Goal: Task Accomplishment & Management: Complete application form

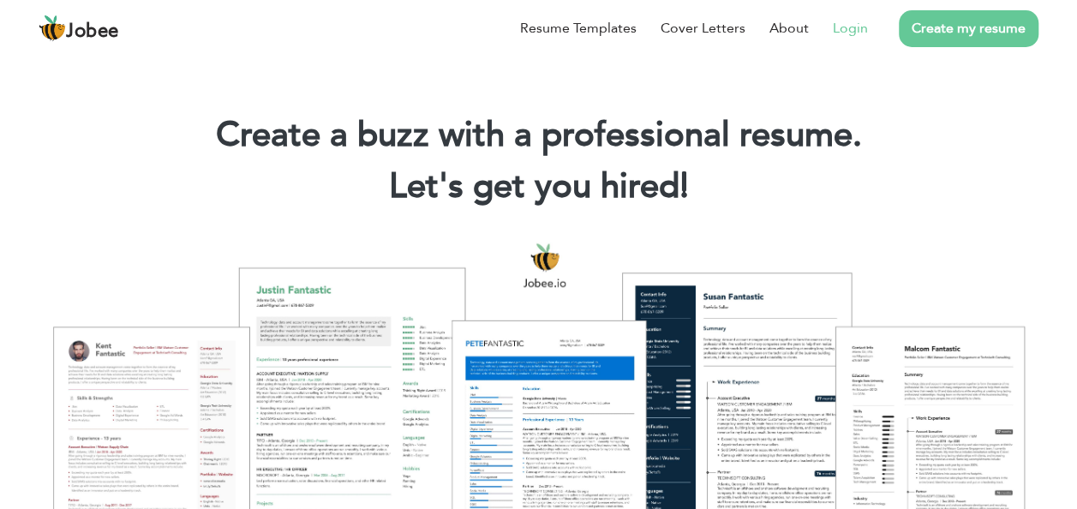
click at [842, 38] on link "Login" at bounding box center [850, 28] width 35 height 21
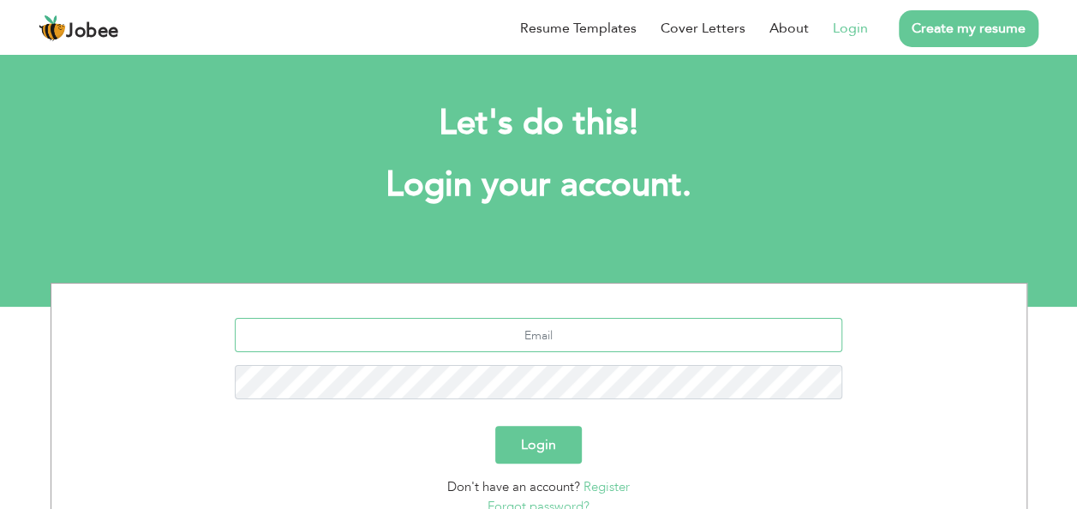
click at [549, 341] on input "text" at bounding box center [539, 335] width 608 height 34
type input "[EMAIL_ADDRESS][DOMAIN_NAME]"
click at [495, 426] on button "Login" at bounding box center [538, 445] width 87 height 38
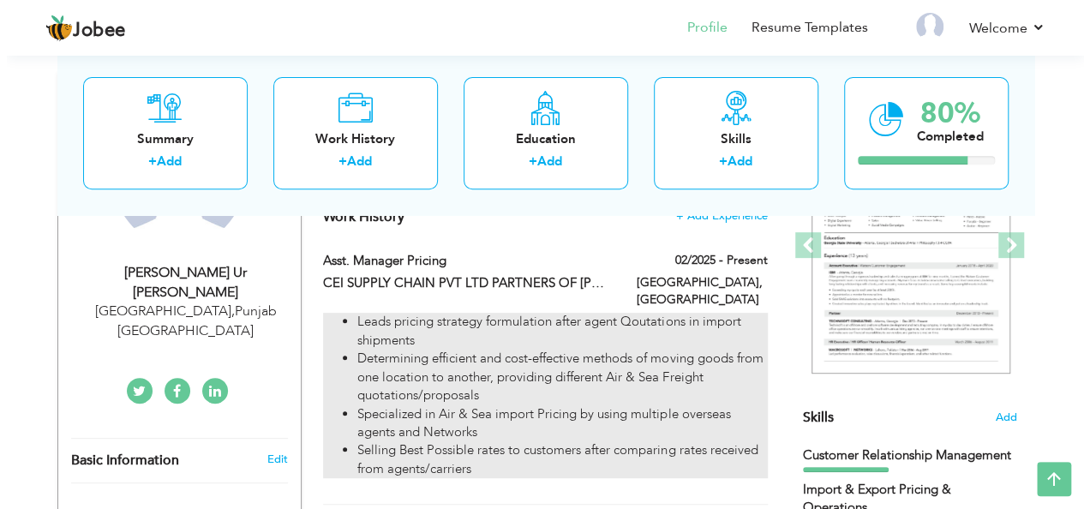
scroll to position [228, 0]
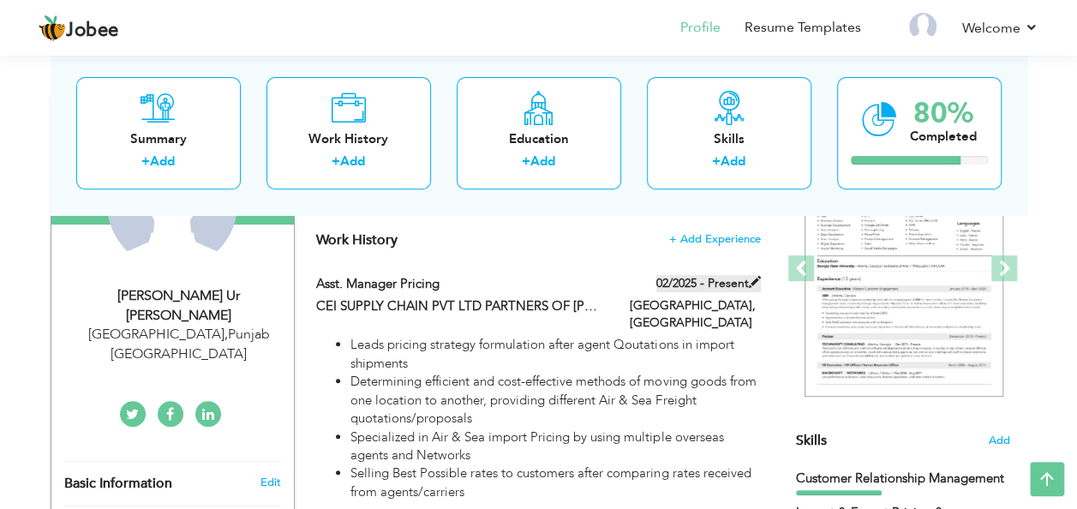
click at [758, 279] on span at bounding box center [755, 282] width 12 height 12
type input "Asst. Manager Pricing"
type input "CEI SUPPLY CHAIN PVT LTD PARTNERS OF DB SCHENKER NETWORK"
type input "02/2025"
type input "Pakistan"
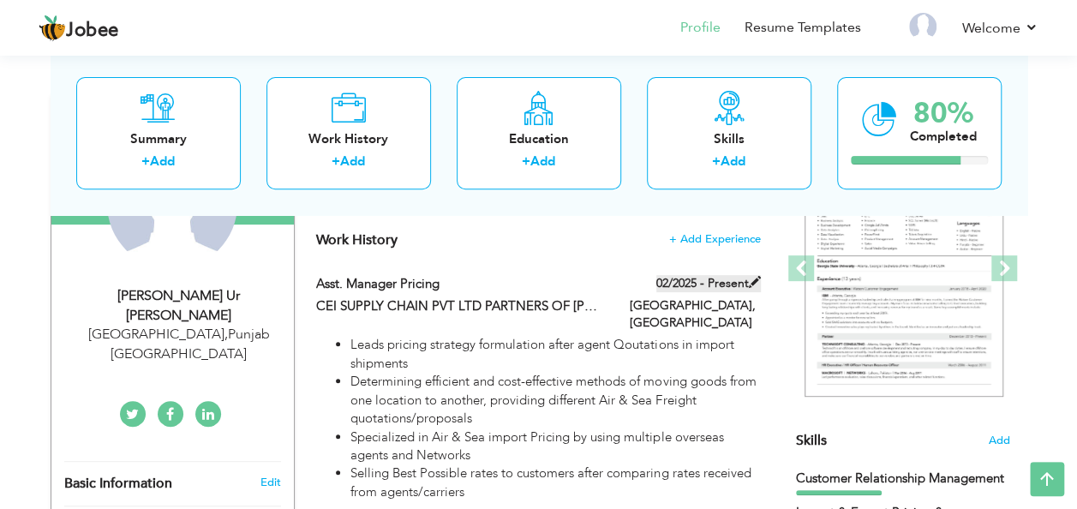
type input "Lahore"
checkbox input "true"
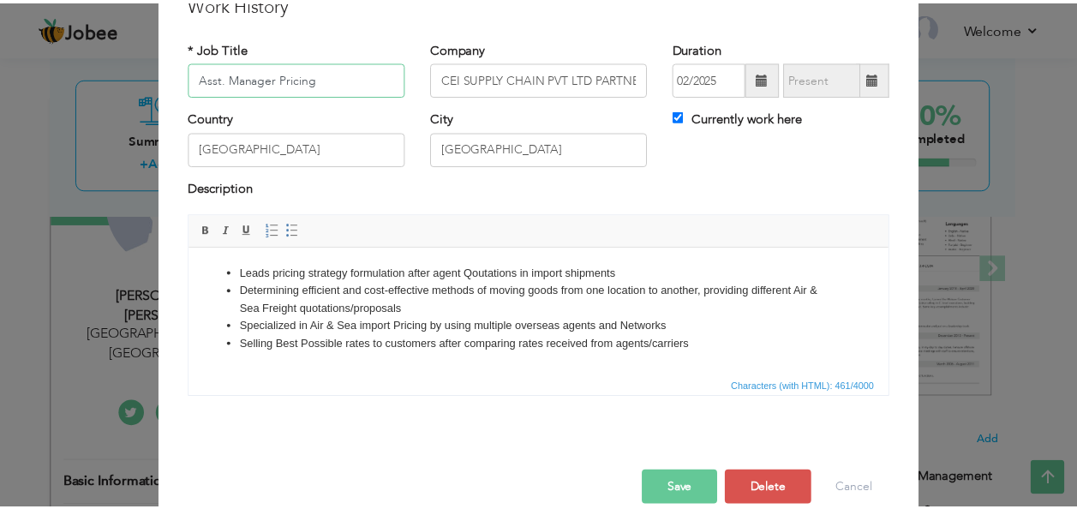
scroll to position [103, 0]
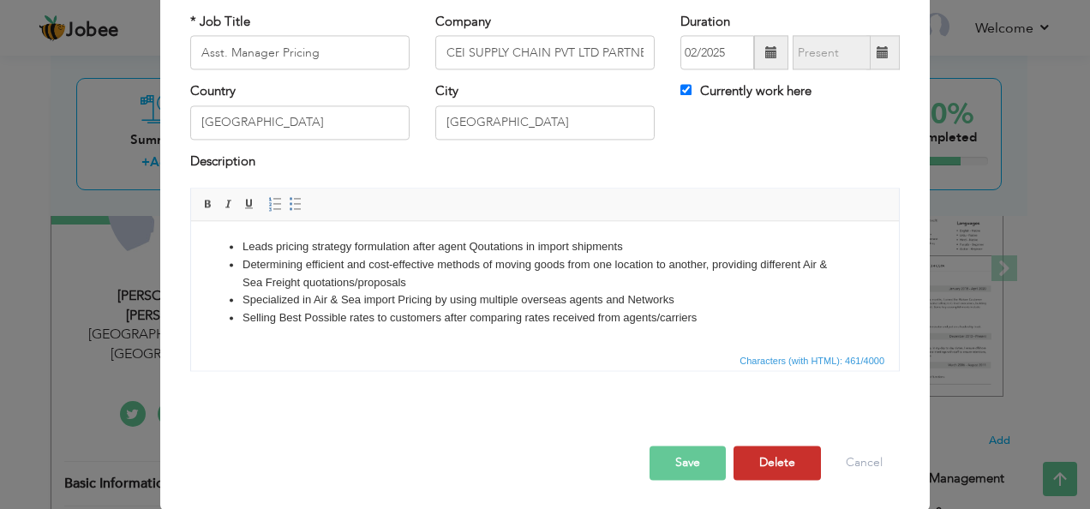
click at [777, 465] on button "Delete" at bounding box center [777, 464] width 87 height 34
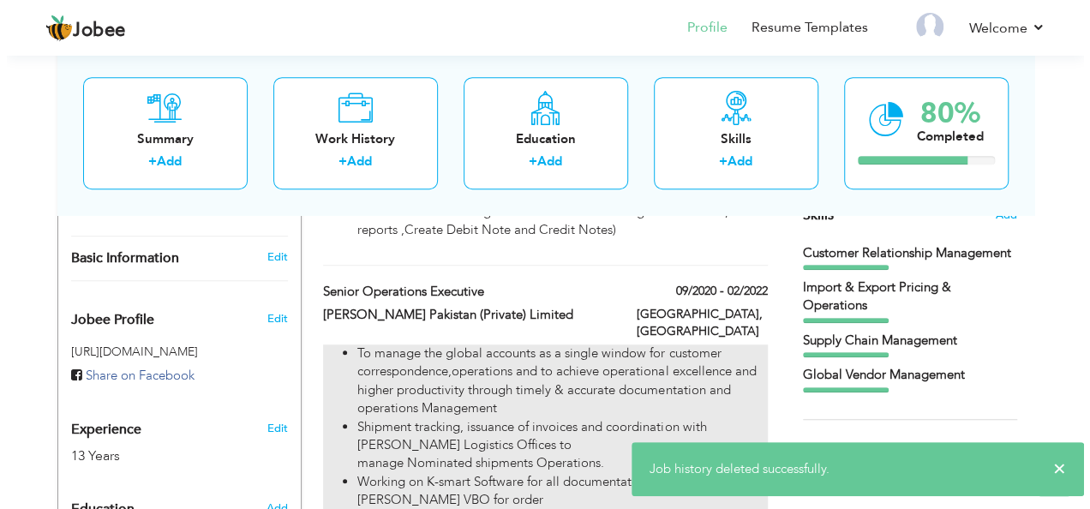
scroll to position [457, 0]
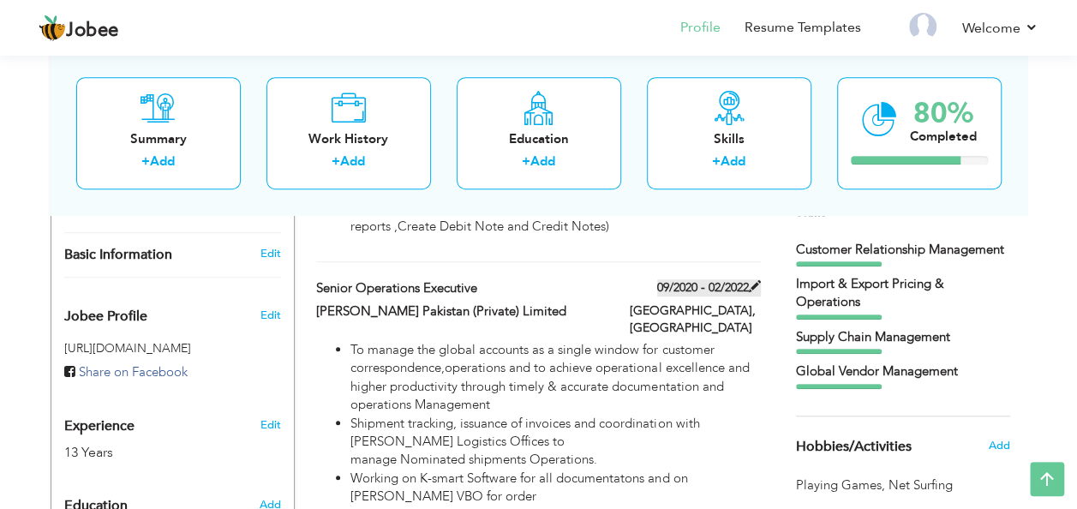
click at [756, 280] on span at bounding box center [755, 286] width 12 height 12
type input "Senior Operations Executive"
type input "Kerry Freight Pakistan (Private) Limited"
type input "09/2020"
type input "02/2022"
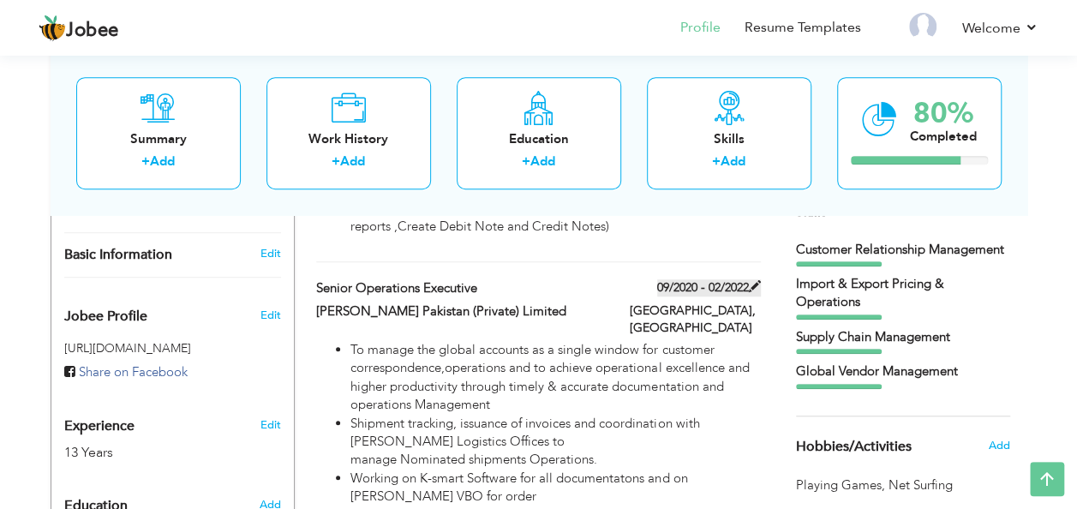
checkbox input "false"
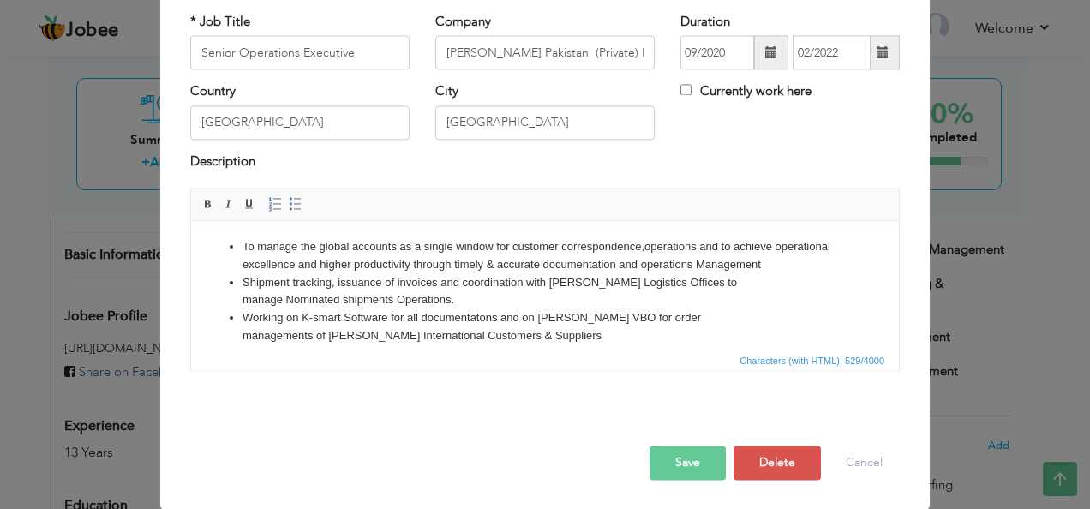
scroll to position [0, 0]
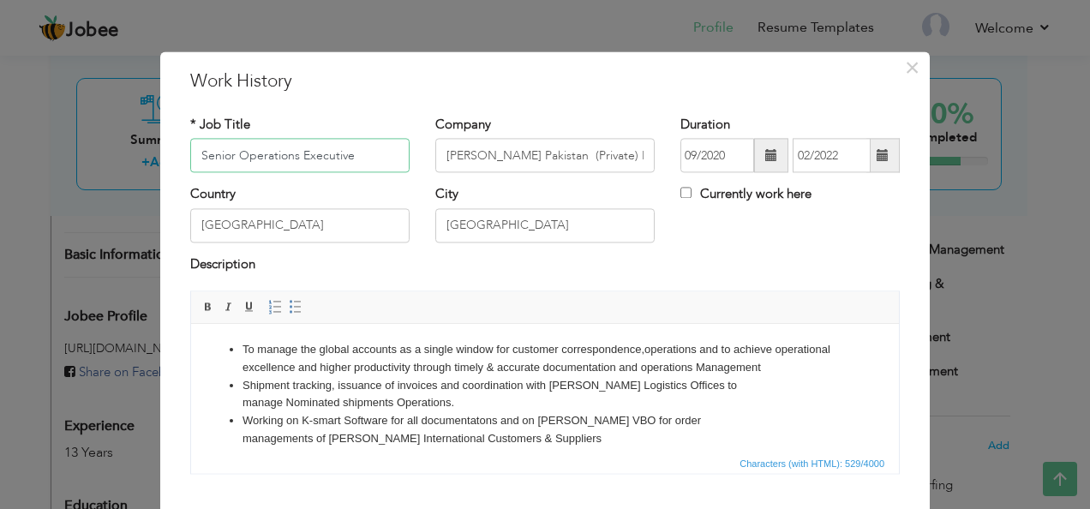
click at [369, 153] on input "Senior Operations Executive" at bounding box center [299, 156] width 219 height 34
type input "Senior Operations Specialist"
click at [869, 156] on span at bounding box center [883, 156] width 33 height 34
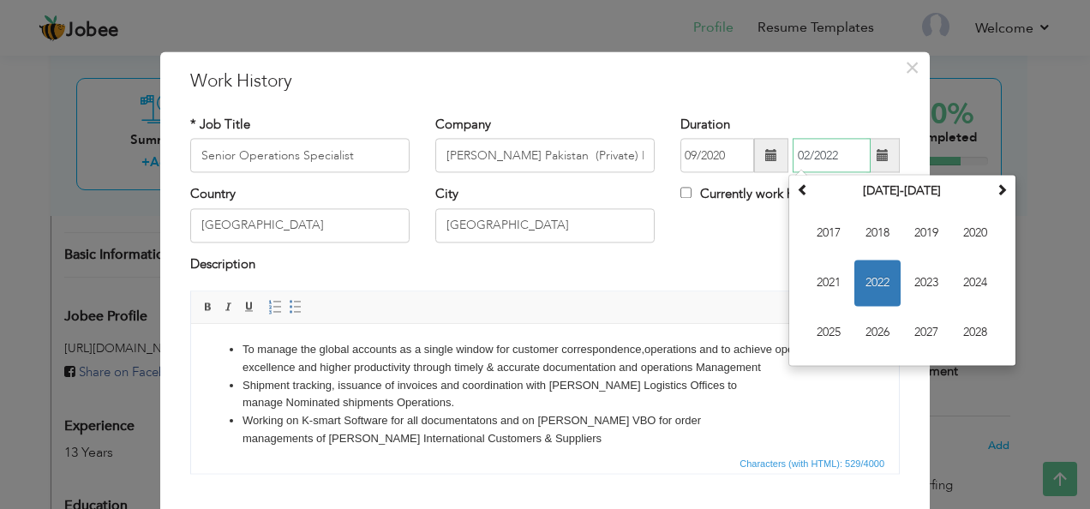
click at [864, 285] on span "2022" at bounding box center [878, 284] width 46 height 46
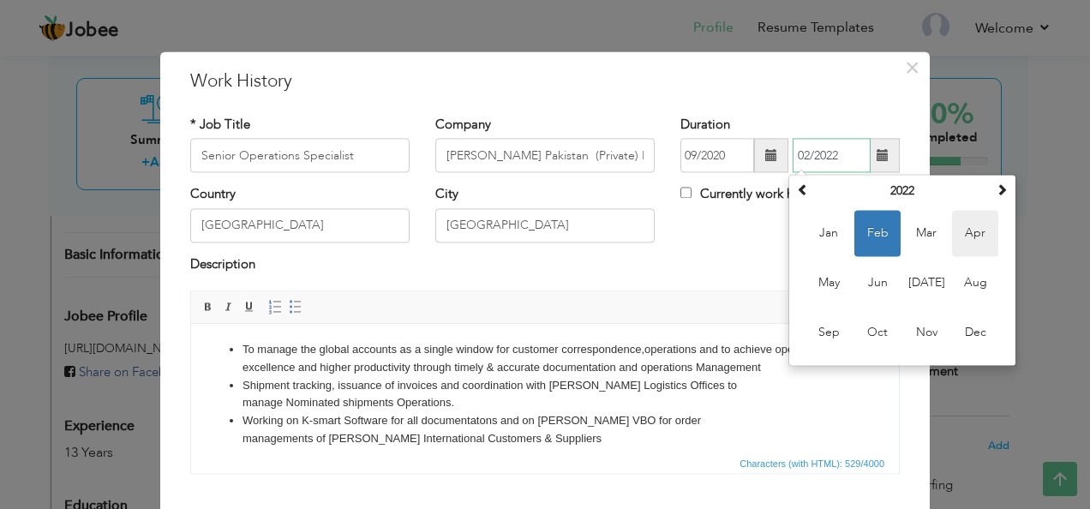
click at [979, 239] on span "Apr" at bounding box center [975, 234] width 46 height 46
type input "04/2022"
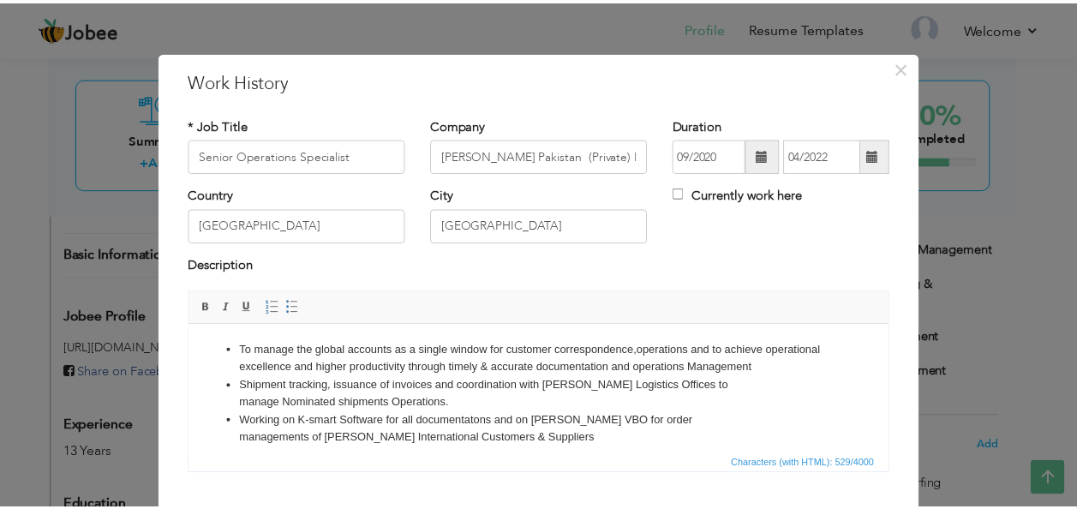
scroll to position [103, 0]
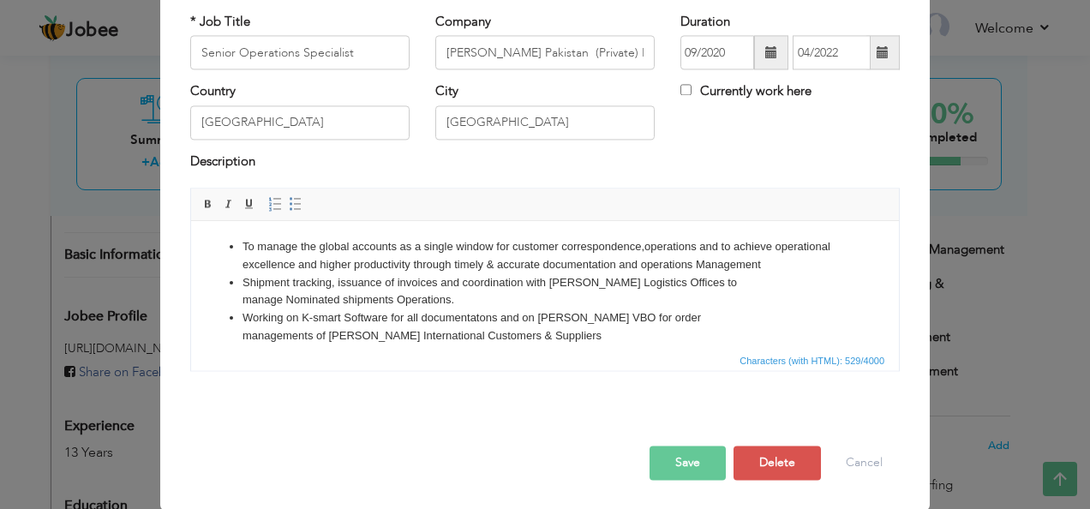
click at [676, 453] on button "Save" at bounding box center [688, 464] width 76 height 34
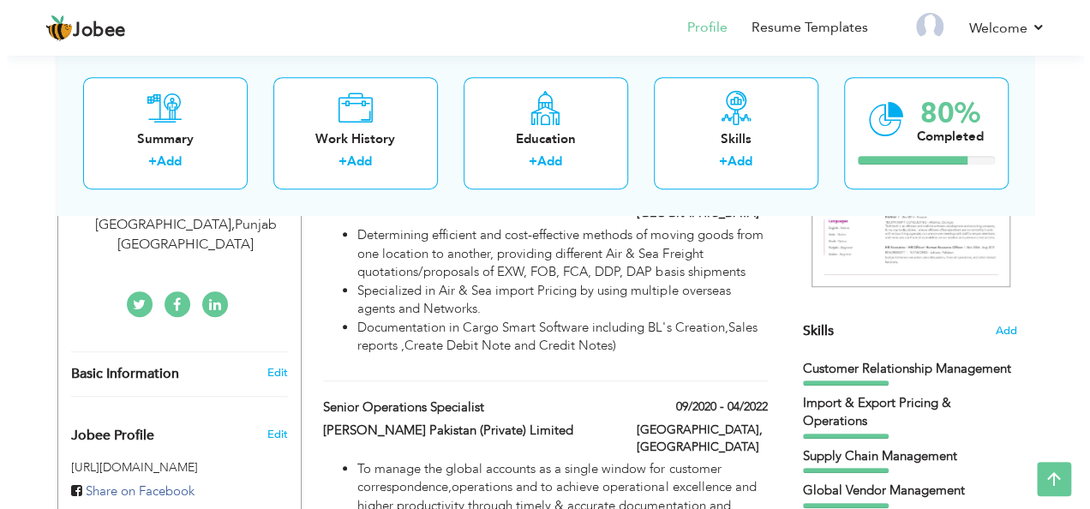
scroll to position [343, 0]
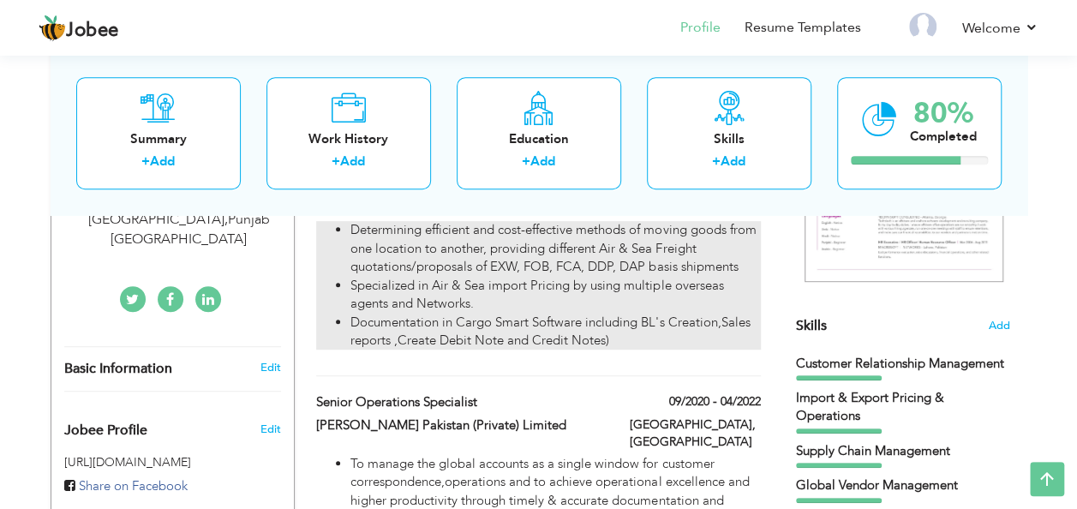
click at [525, 294] on li "Specialized in Air & Sea import Pricing by using multiple overseas agents and N…" at bounding box center [556, 295] width 410 height 37
type input "Deputy Manager Import Pricing"
type input "Rapid Cargo (Private) Limited"
type input "09/2023"
type input "02/2025"
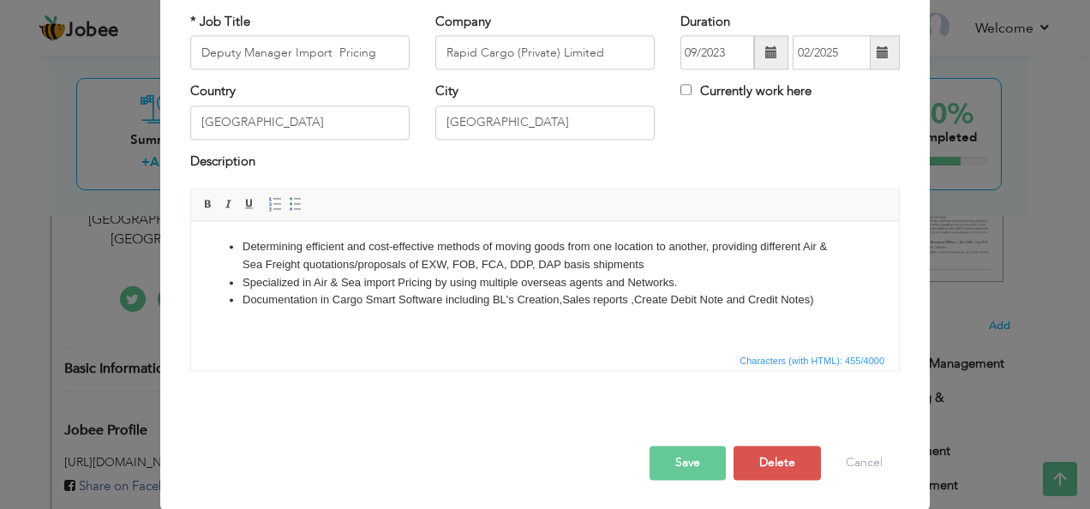
scroll to position [0, 0]
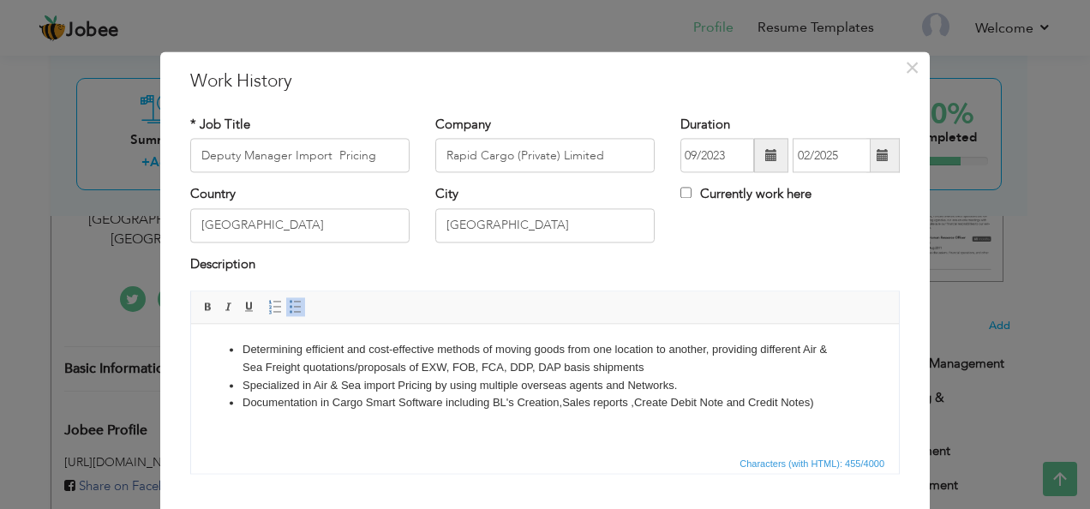
click at [502, 377] on li "Specialized in Air & Sea import Pricing by using multiple overseas agents and N…" at bounding box center [545, 386] width 605 height 18
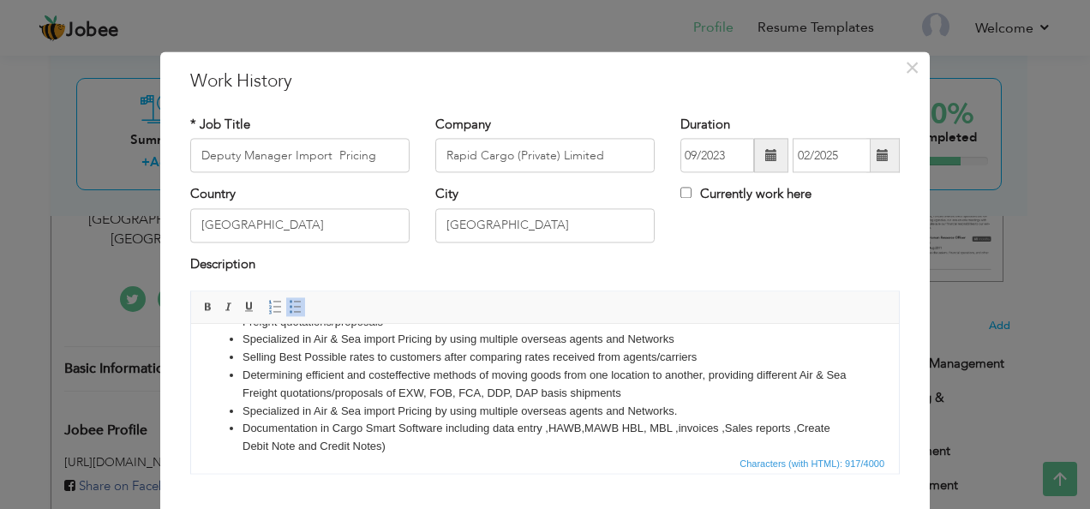
scroll to position [103, 0]
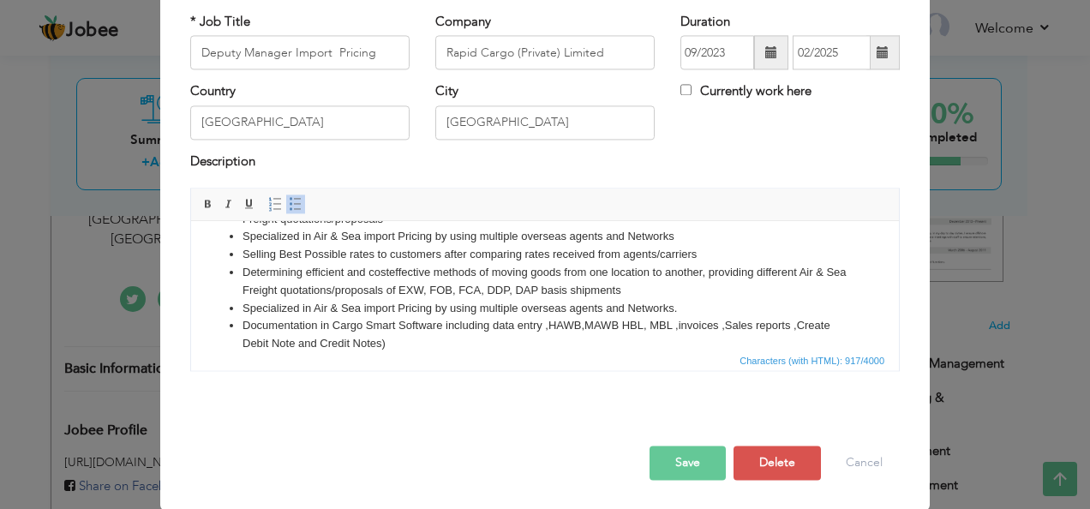
click at [669, 453] on button "Save" at bounding box center [688, 464] width 76 height 34
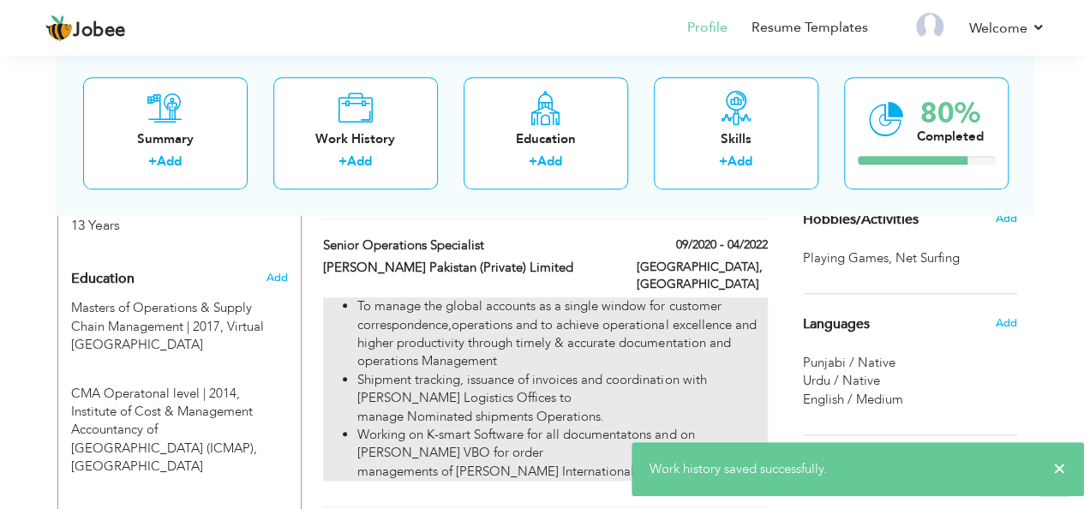
scroll to position [686, 0]
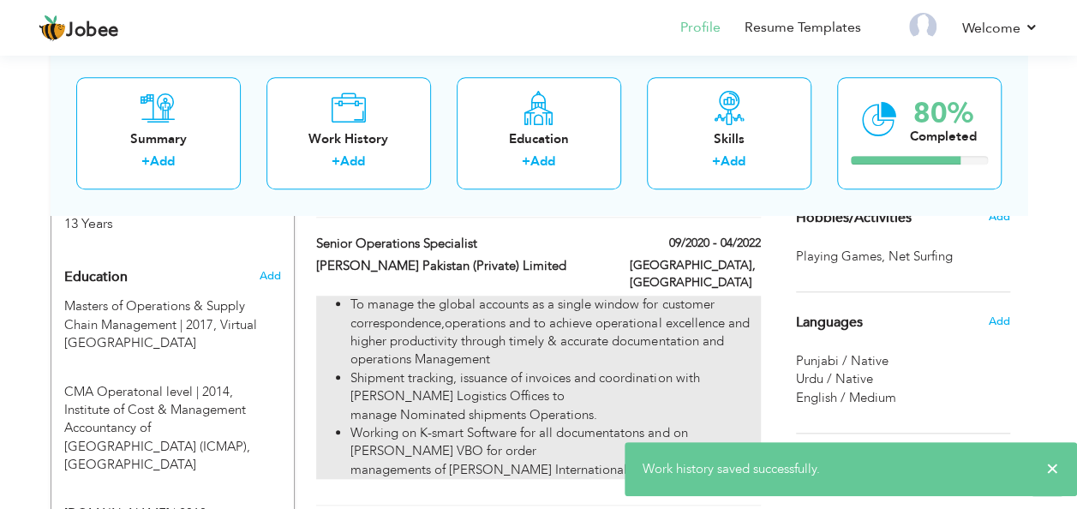
click at [513, 296] on li "To manage the global accounts as a single window for customer correspondence,op…" at bounding box center [556, 333] width 410 height 74
type input "Senior Operations Specialist"
type input "Kerry Freight Pakistan (Private) Limited"
type input "09/2020"
type input "04/2022"
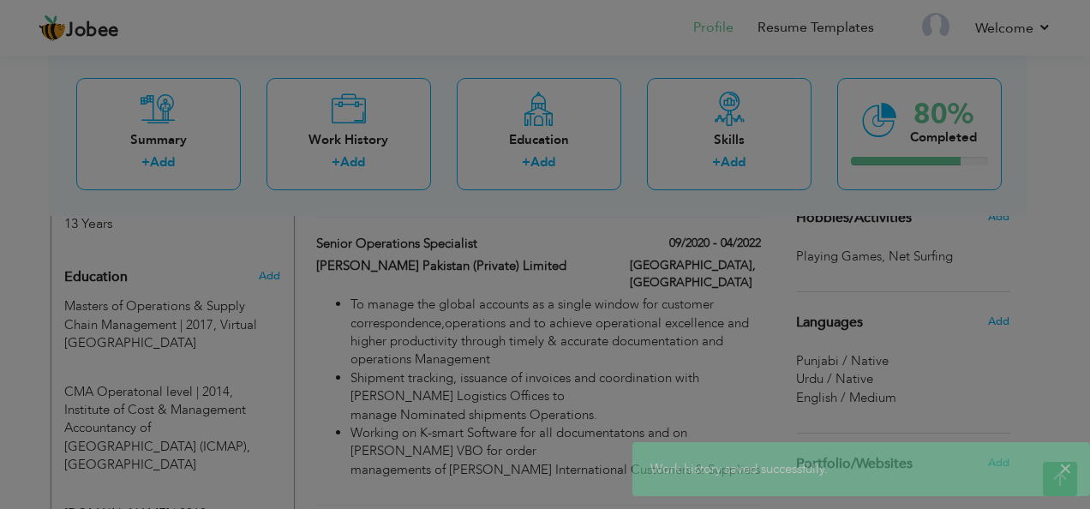
scroll to position [0, 0]
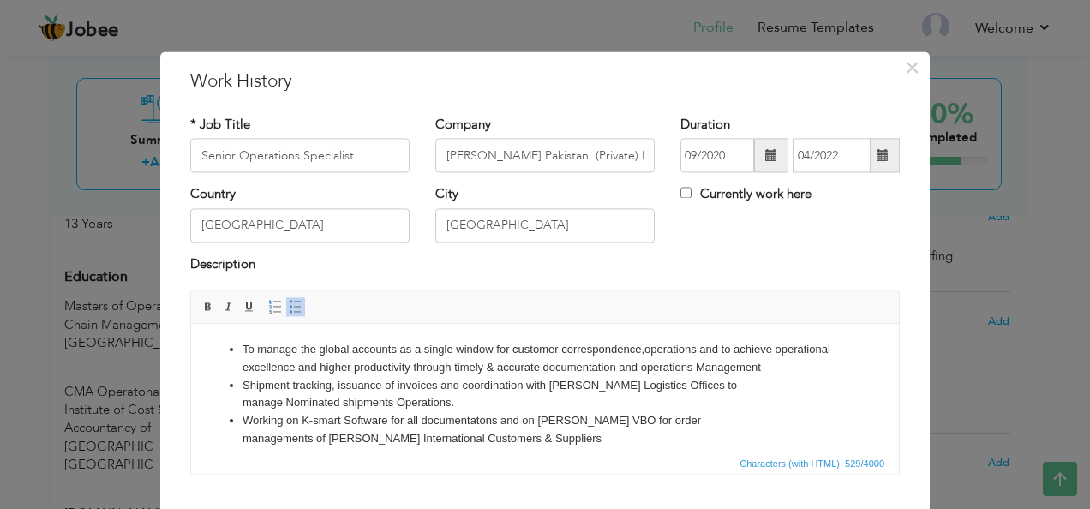
click at [519, 417] on li "Working on K-smart Software for all documentatons and on Kerry VBO for order ma…" at bounding box center [545, 430] width 605 height 36
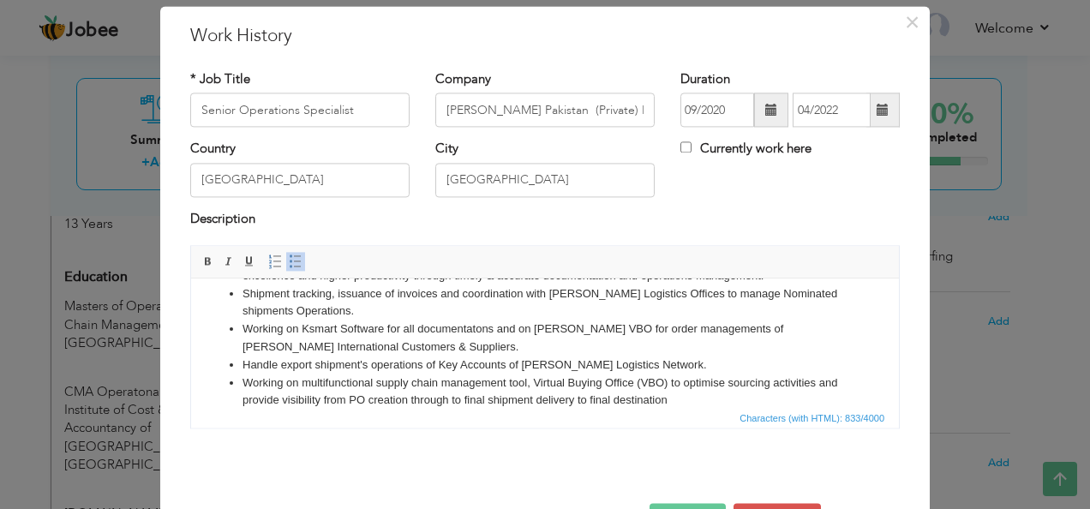
scroll to position [103, 0]
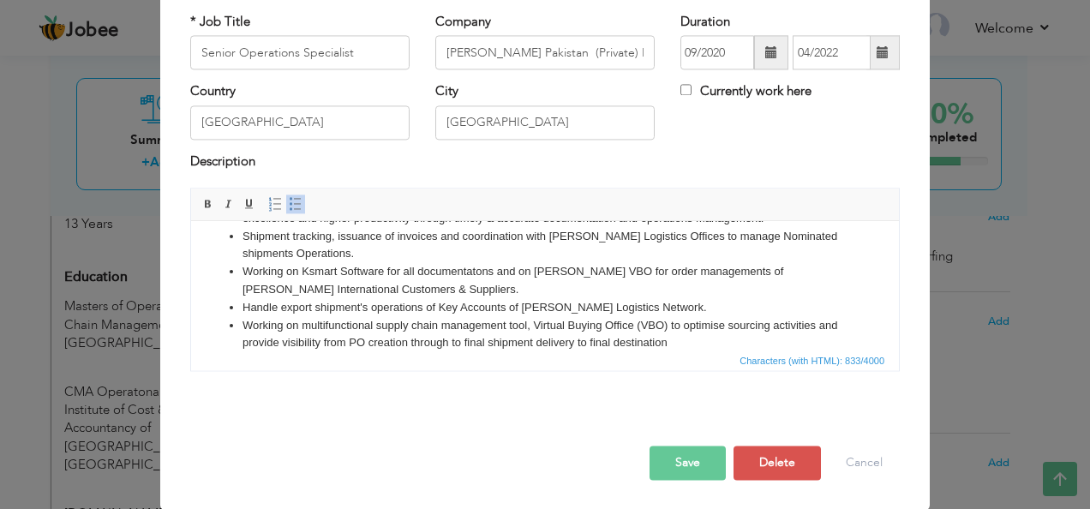
click at [675, 470] on button "Save" at bounding box center [688, 464] width 76 height 34
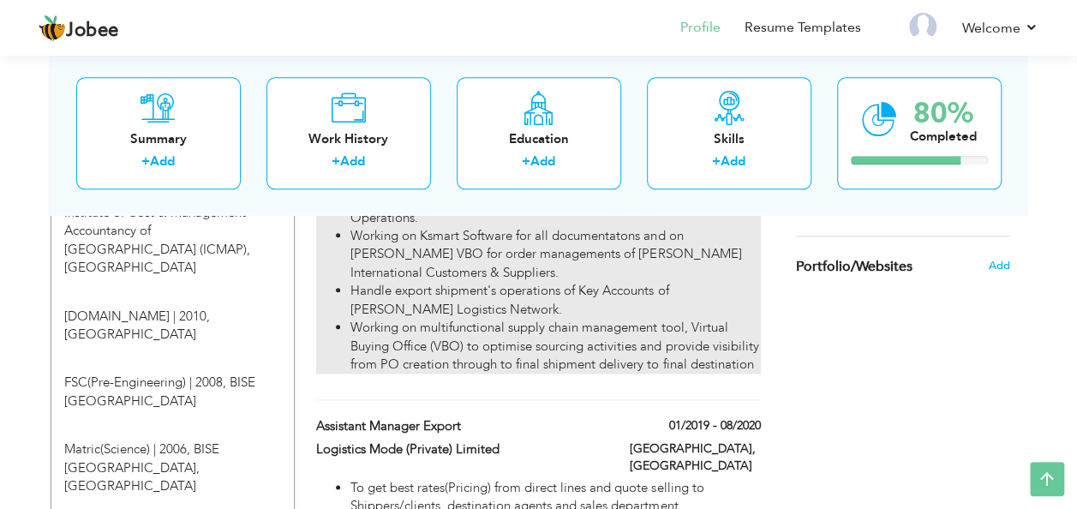
scroll to position [839, 0]
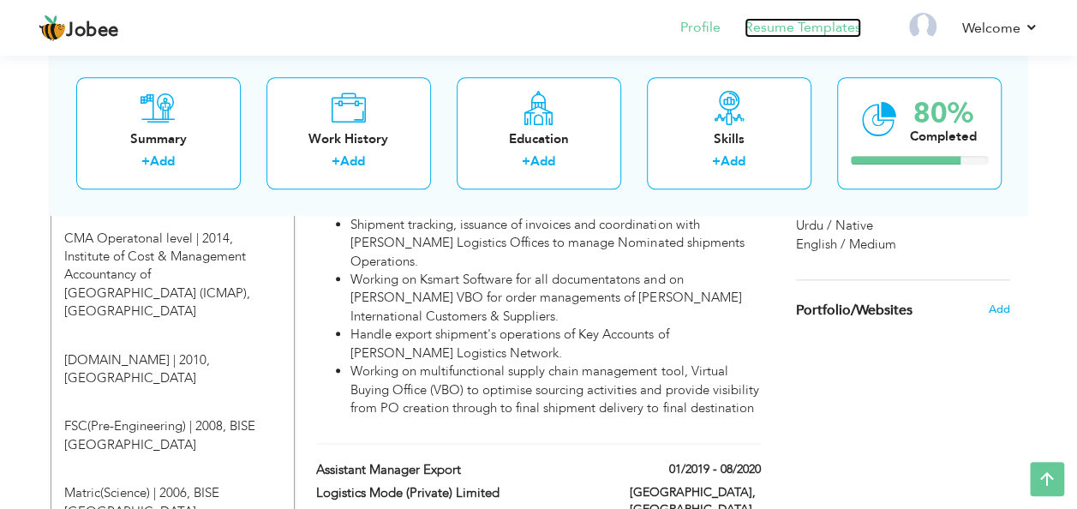
click at [789, 27] on link "Resume Templates" at bounding box center [803, 28] width 117 height 20
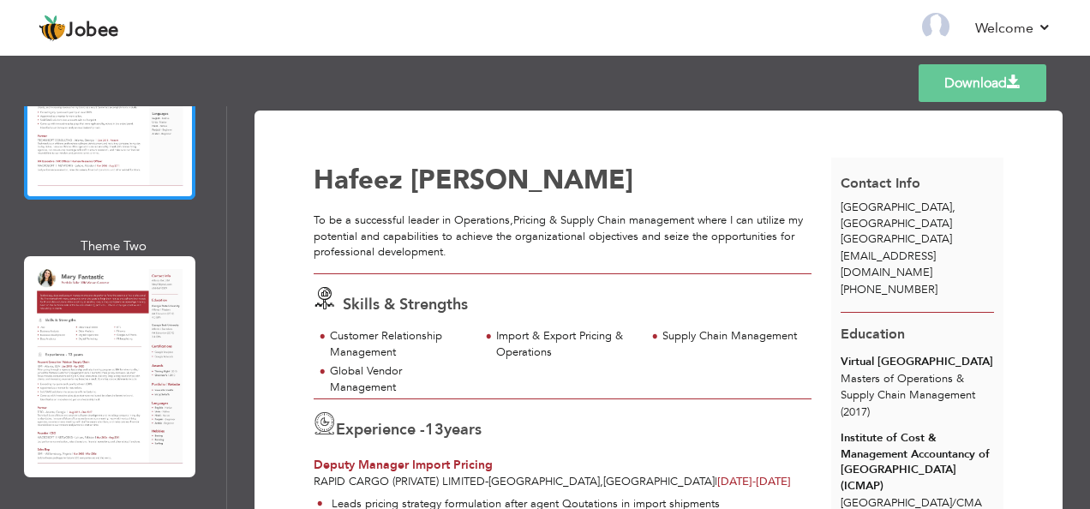
scroll to position [343, 0]
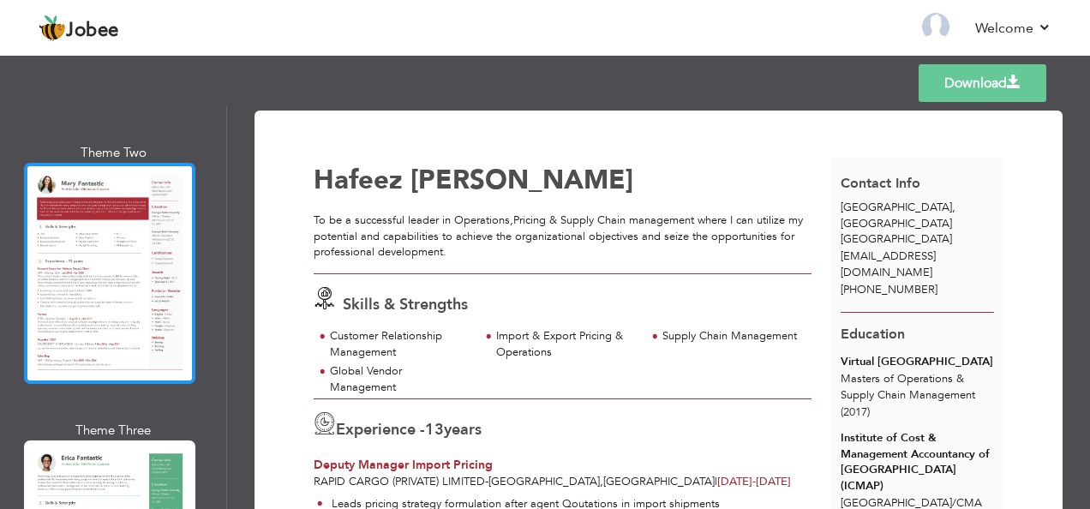
click at [108, 303] on div at bounding box center [109, 273] width 171 height 221
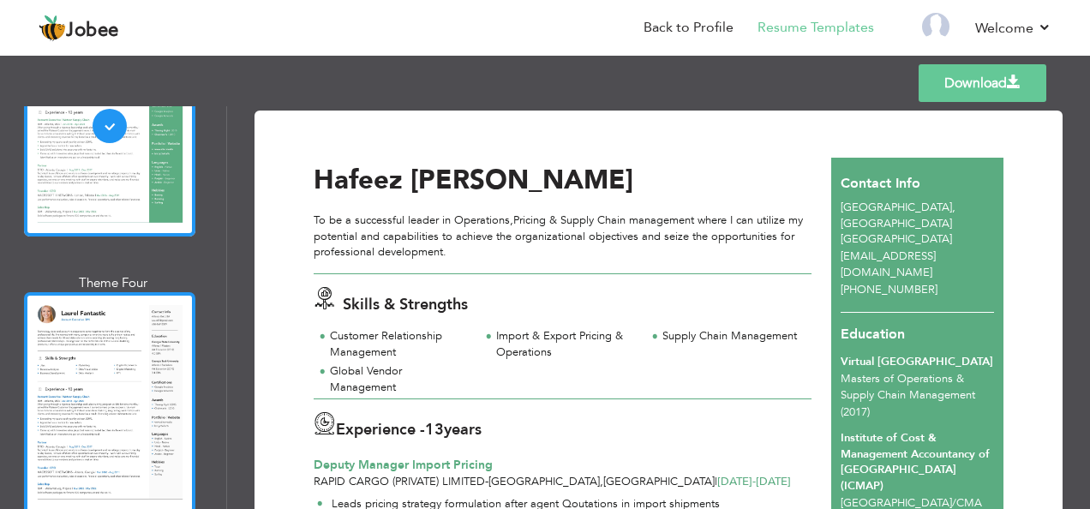
scroll to position [800, 0]
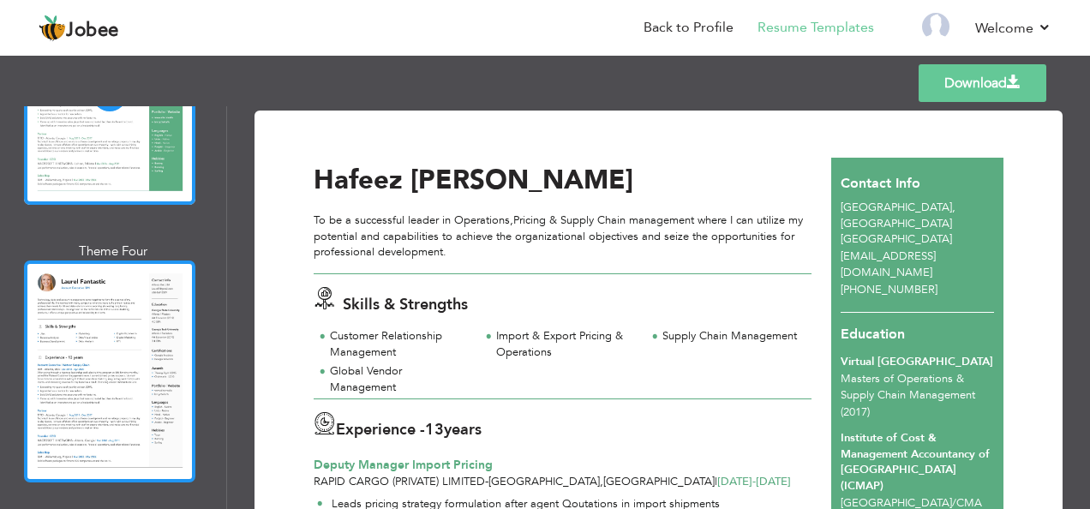
click at [99, 327] on div at bounding box center [109, 371] width 171 height 221
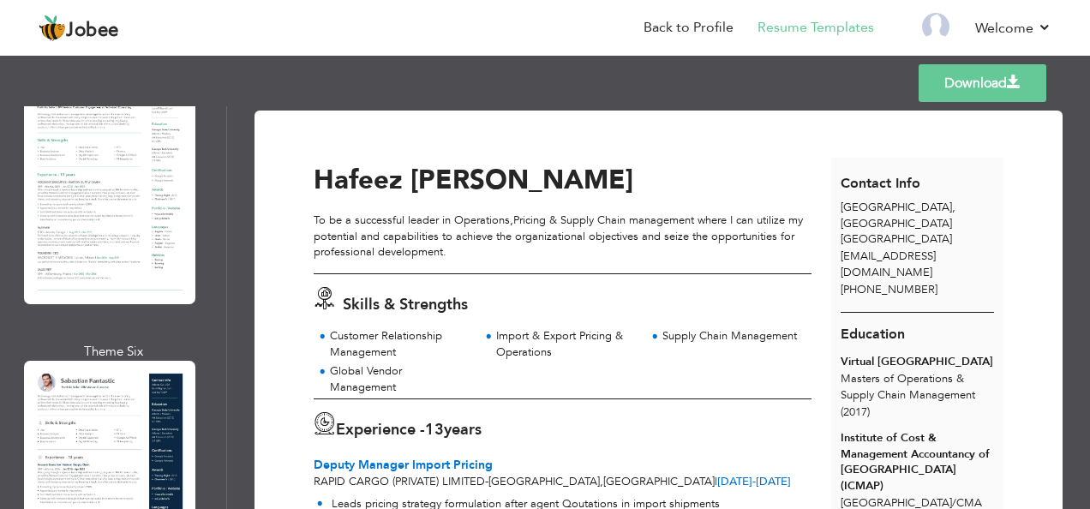
scroll to position [1257, 0]
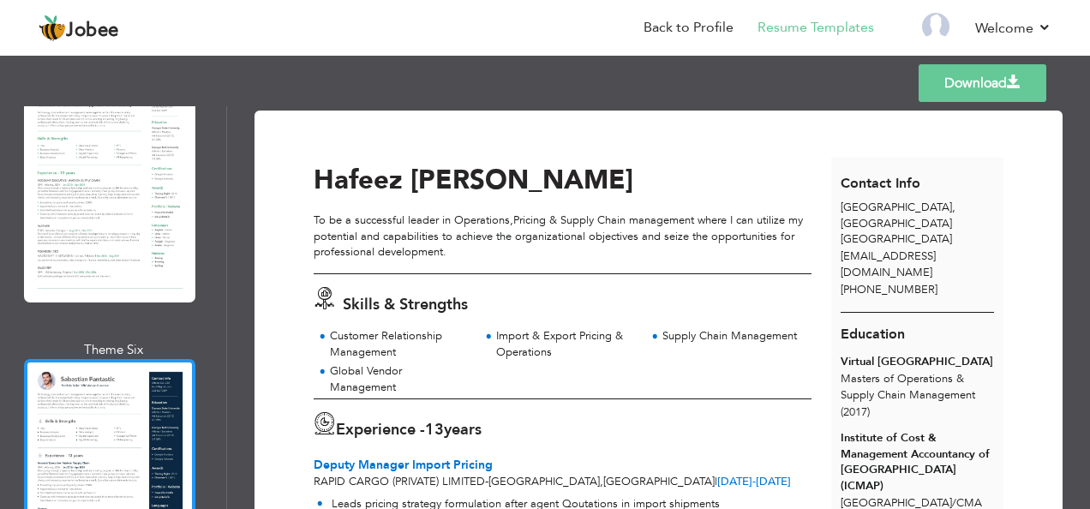
click at [118, 359] on div at bounding box center [109, 469] width 171 height 221
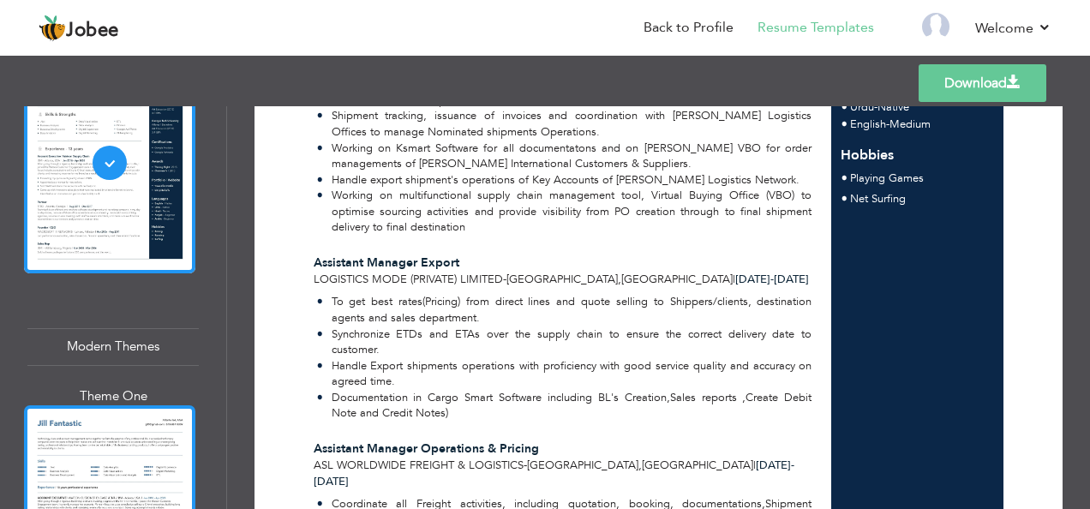
scroll to position [1600, 0]
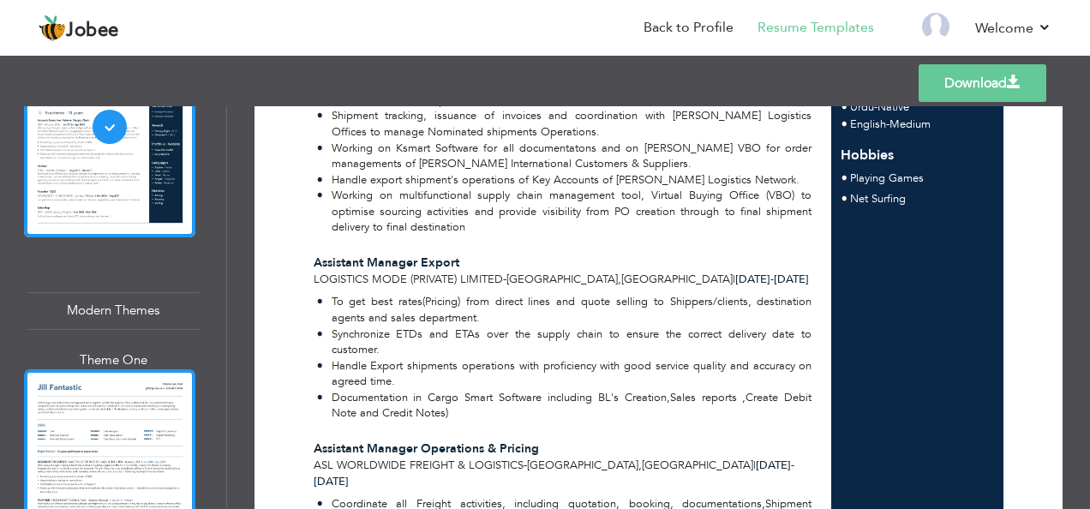
click at [135, 377] on div at bounding box center [109, 479] width 171 height 221
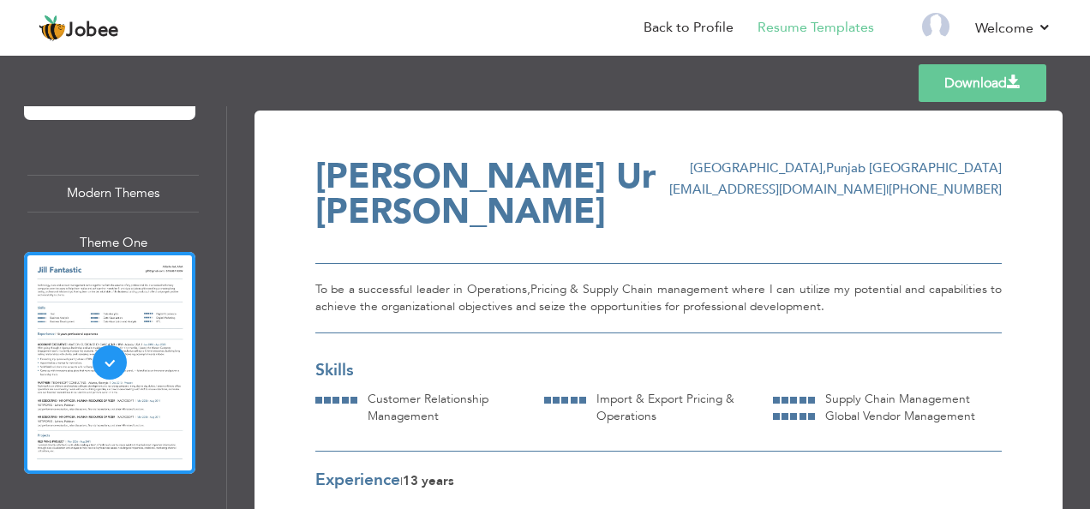
scroll to position [1942, 0]
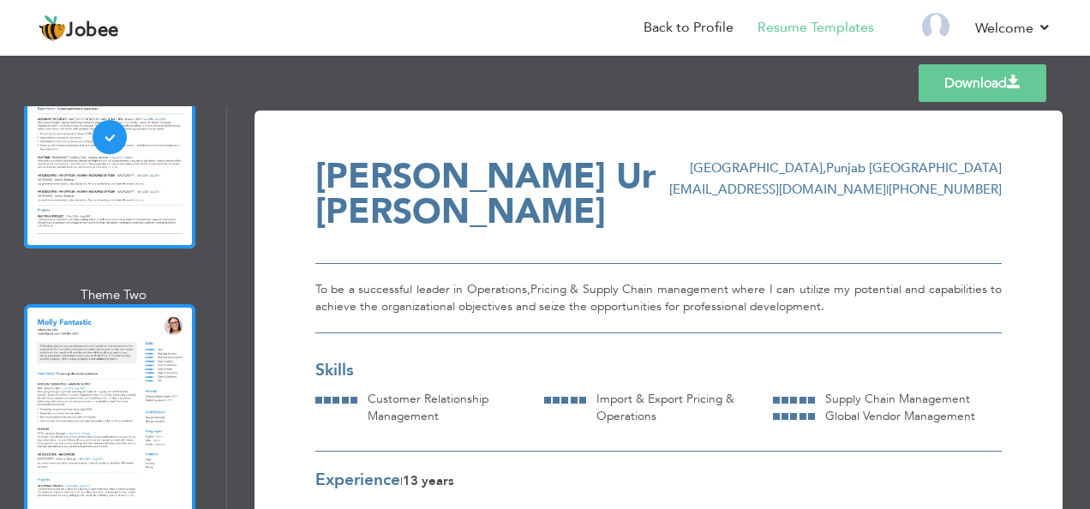
click at [103, 386] on div at bounding box center [109, 414] width 171 height 221
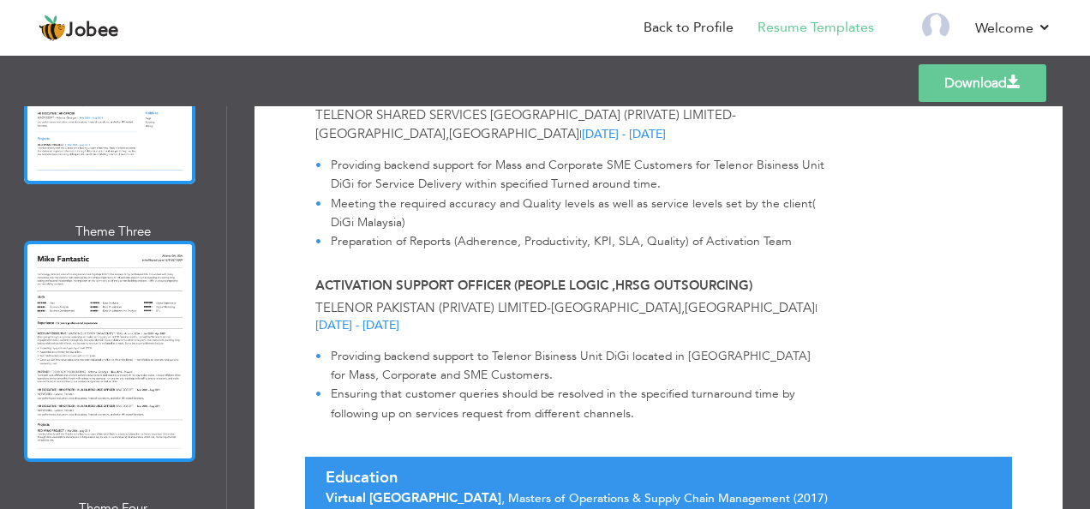
scroll to position [2285, 0]
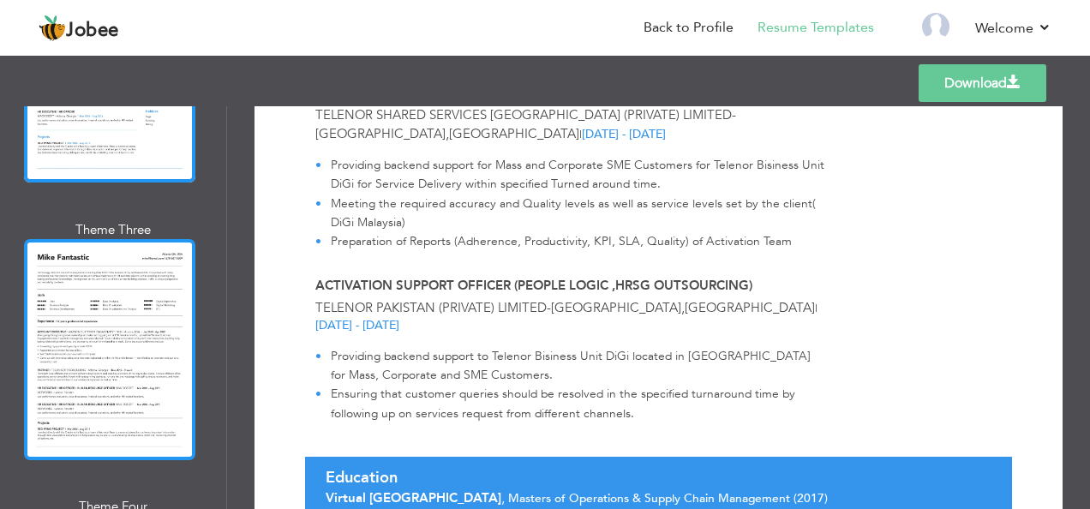
click at [105, 319] on div at bounding box center [109, 349] width 171 height 221
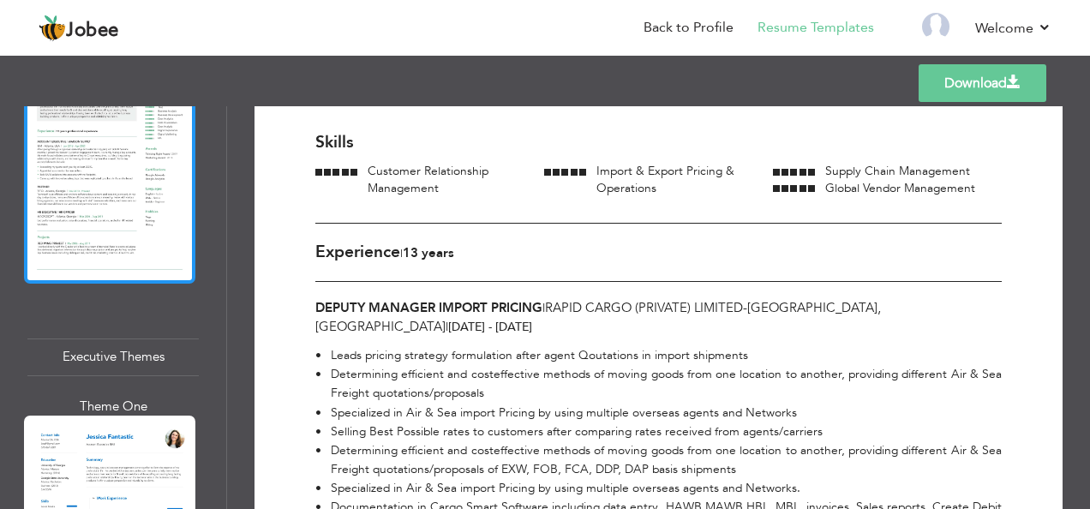
scroll to position [2743, 0]
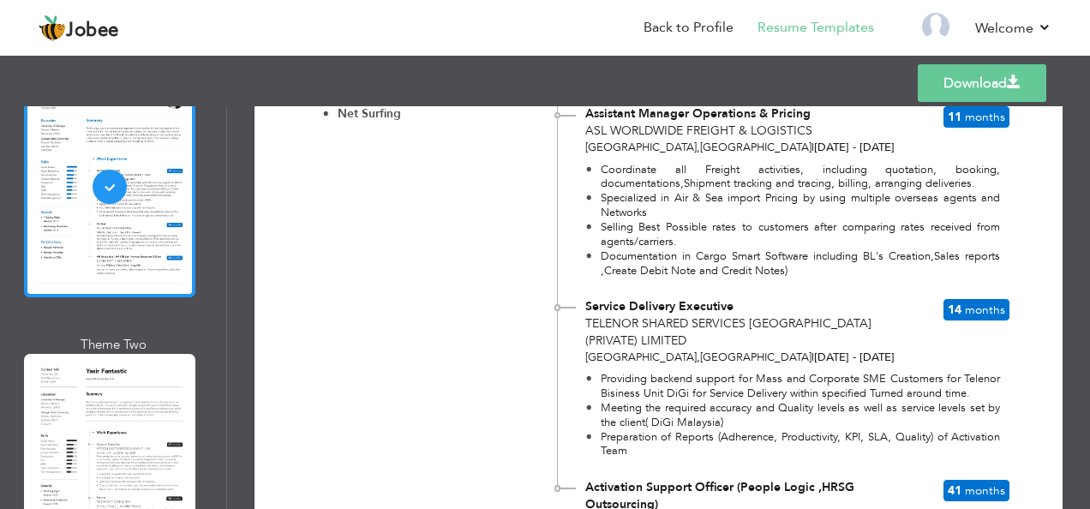
scroll to position [3086, 0]
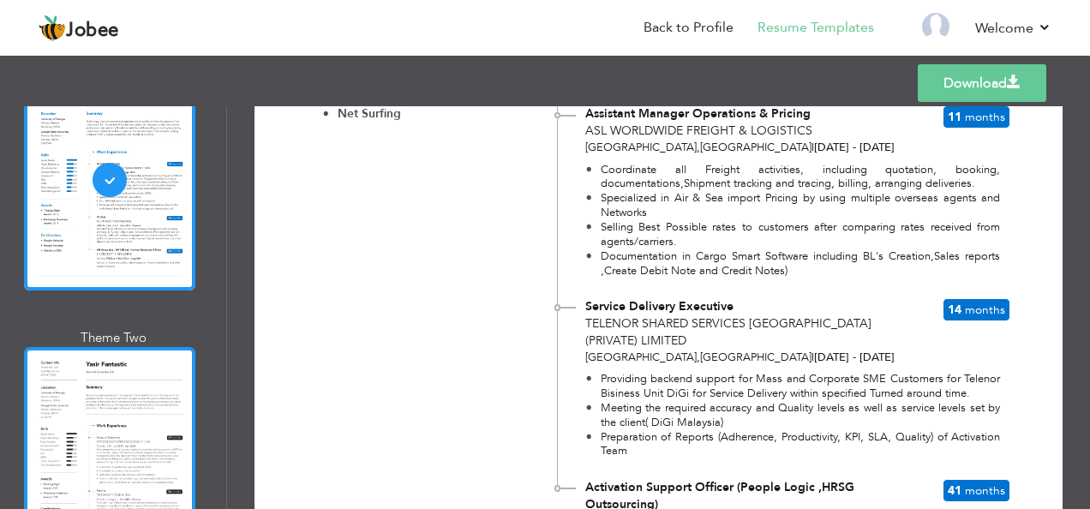
click at [137, 386] on div at bounding box center [109, 457] width 171 height 221
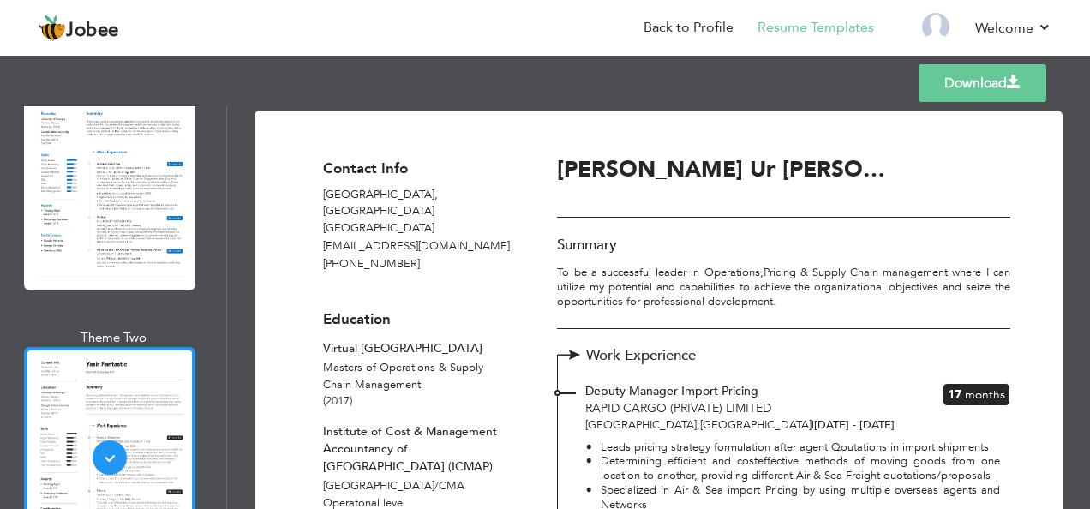
scroll to position [0, 0]
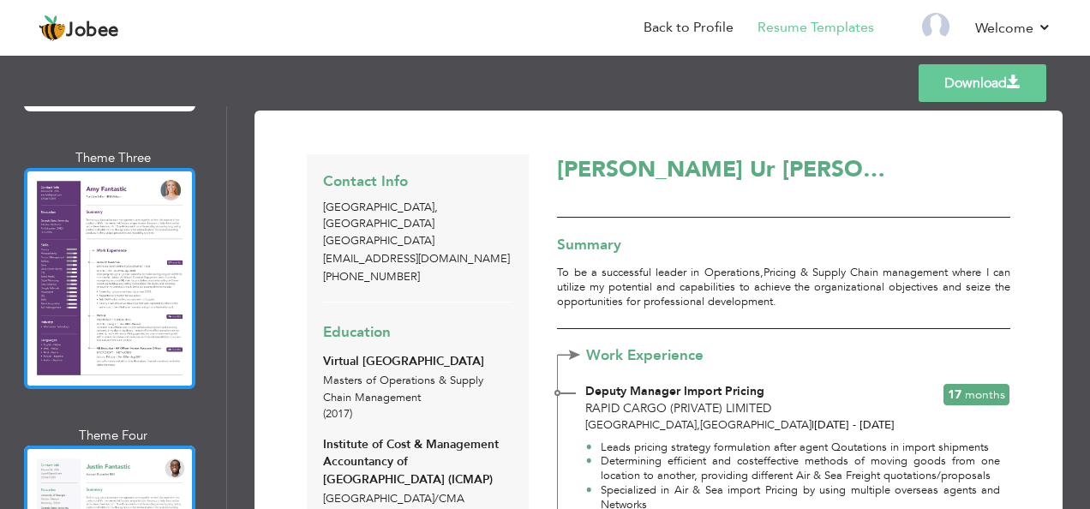
click at [115, 271] on div at bounding box center [109, 278] width 171 height 221
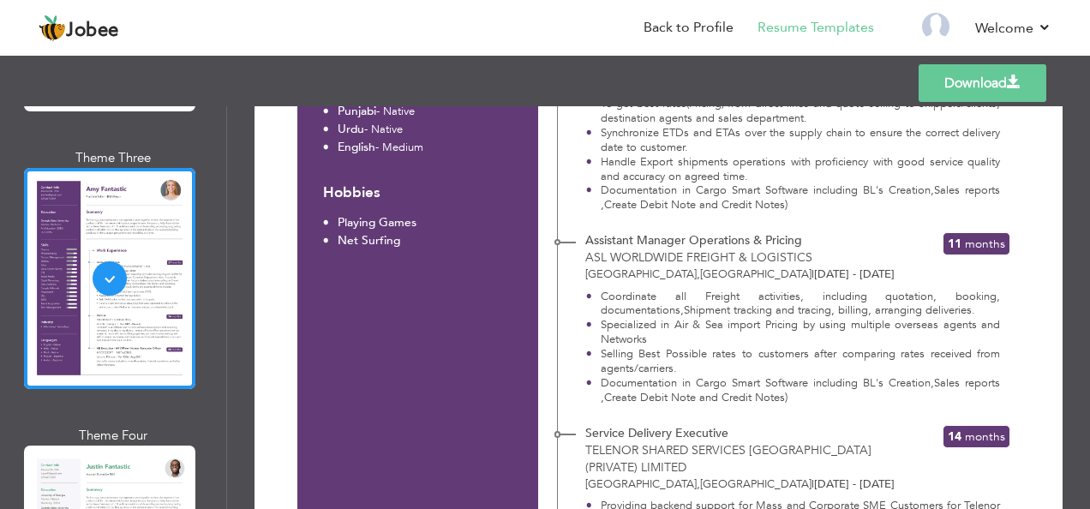
scroll to position [914, 0]
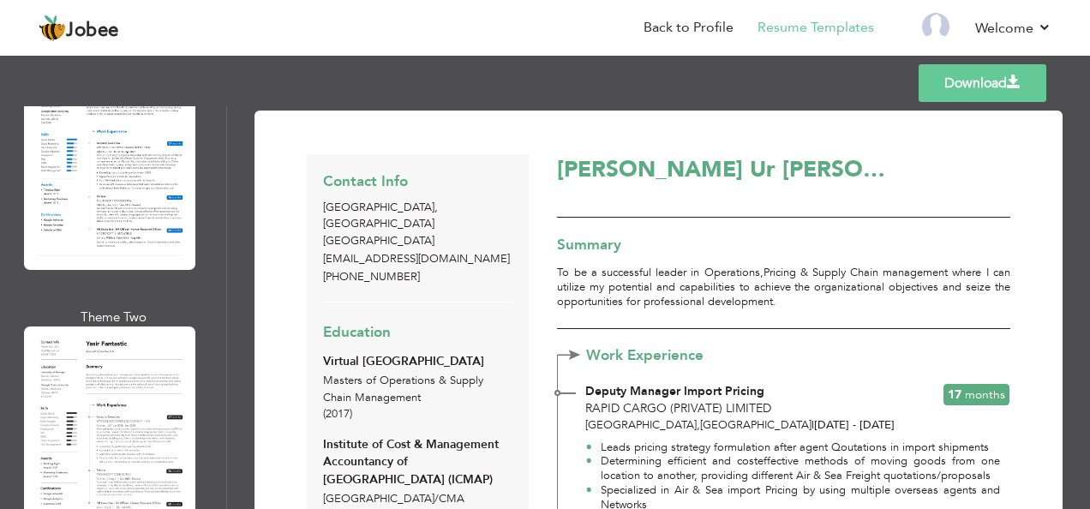
scroll to position [3086, 0]
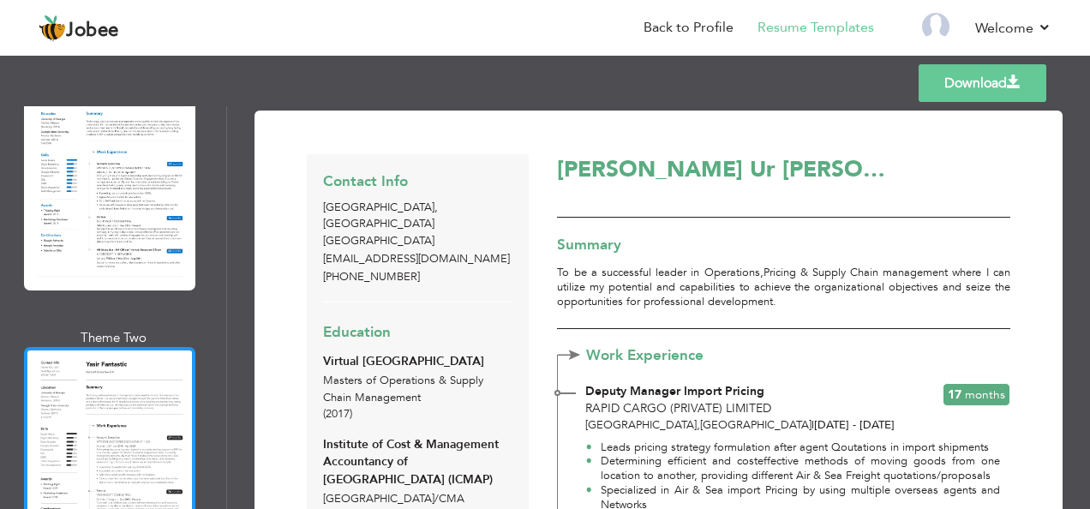
click at [121, 347] on div at bounding box center [109, 457] width 171 height 221
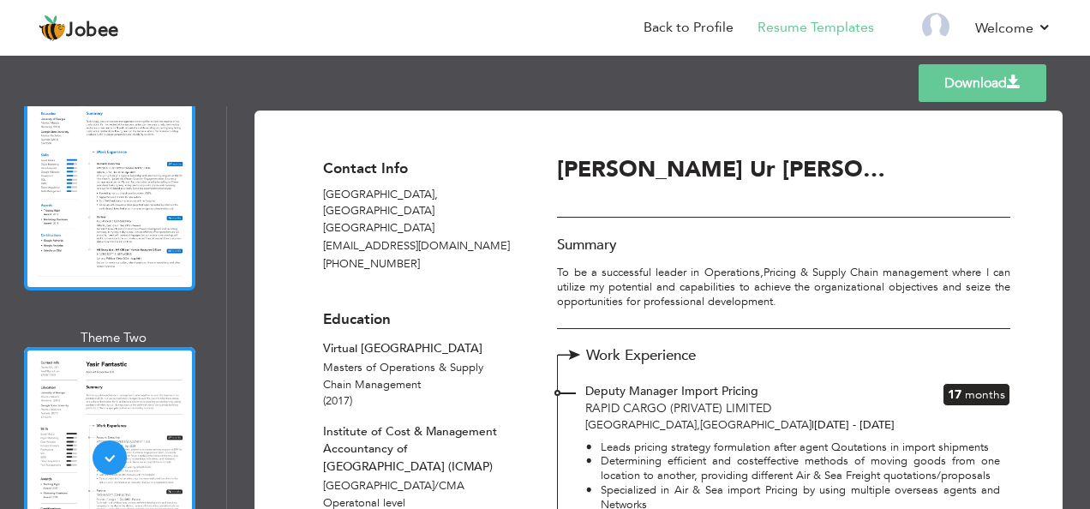
click at [159, 174] on div at bounding box center [109, 179] width 171 height 221
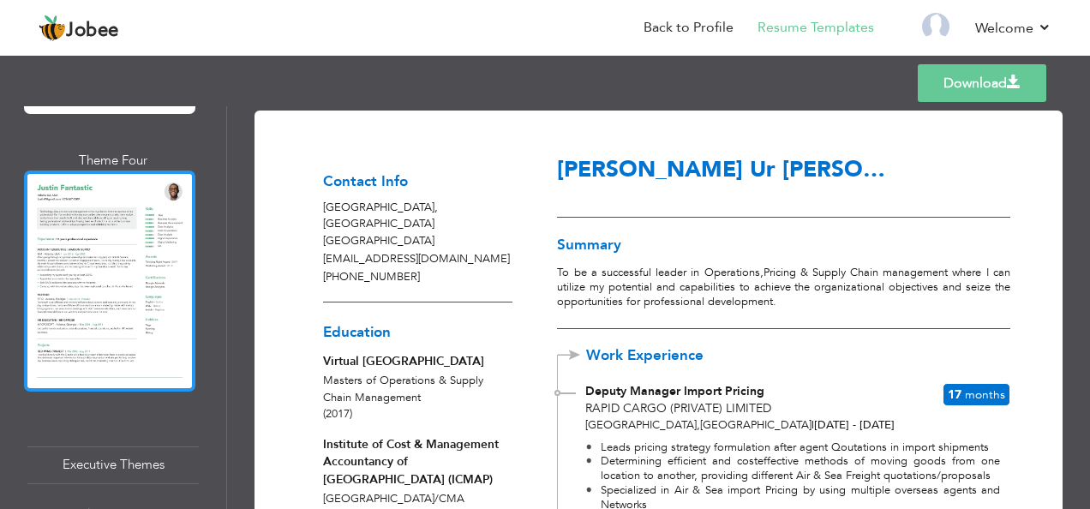
scroll to position [2628, 0]
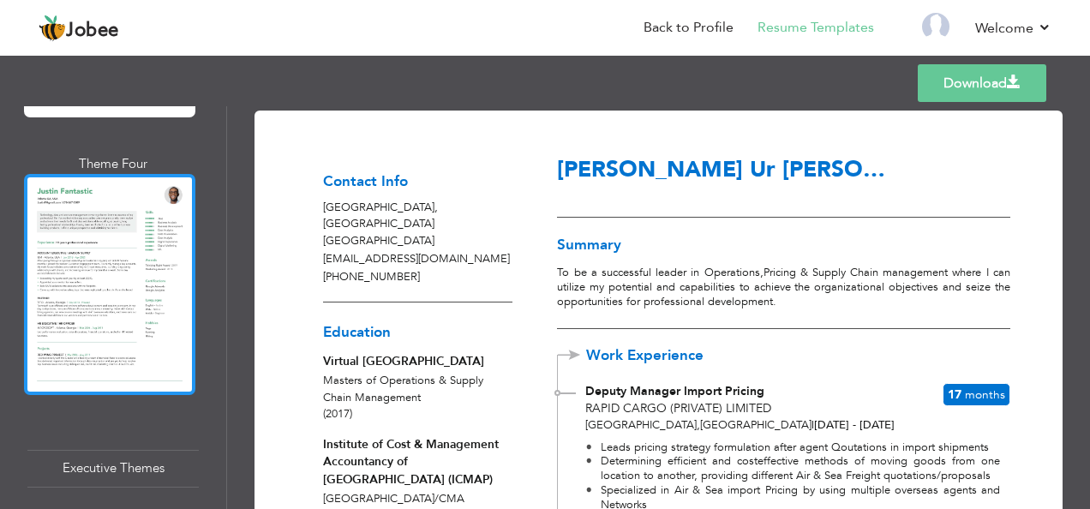
click at [136, 279] on div at bounding box center [109, 284] width 171 height 221
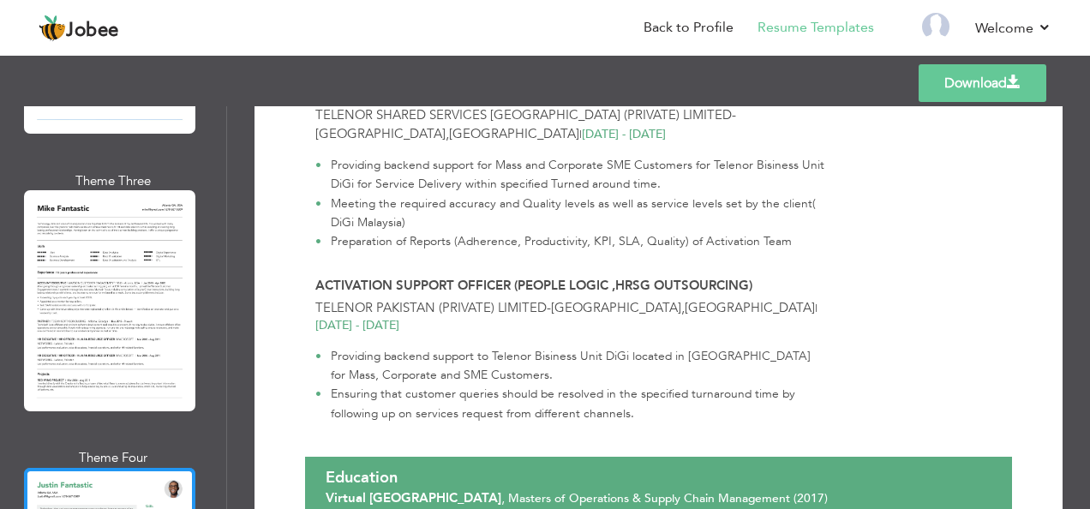
scroll to position [2285, 0]
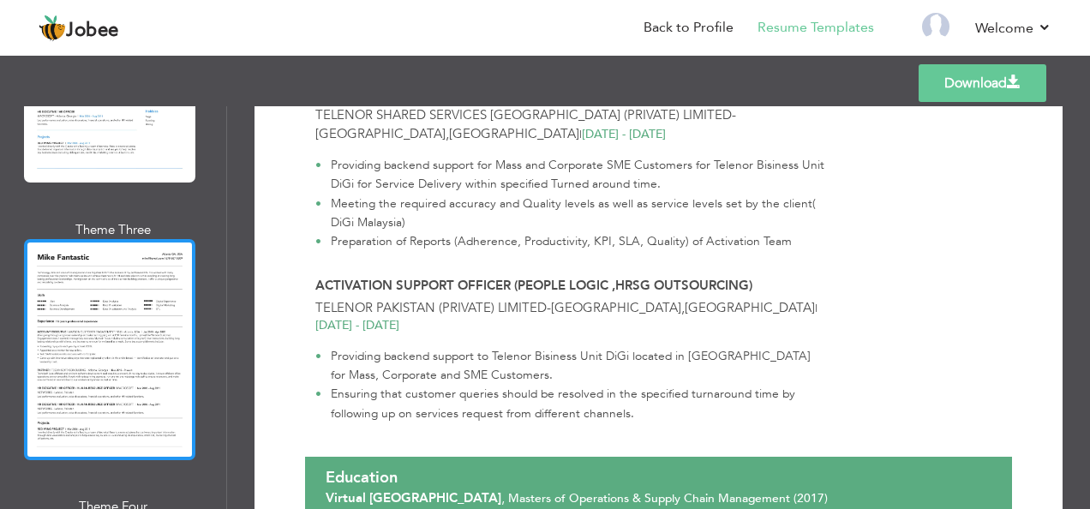
click at [117, 239] on div at bounding box center [109, 349] width 171 height 221
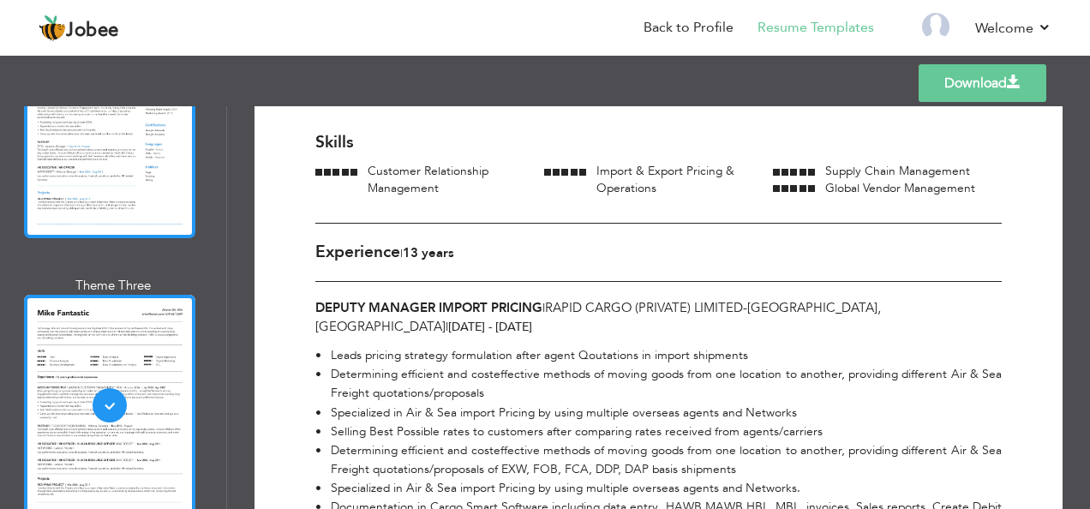
scroll to position [2057, 0]
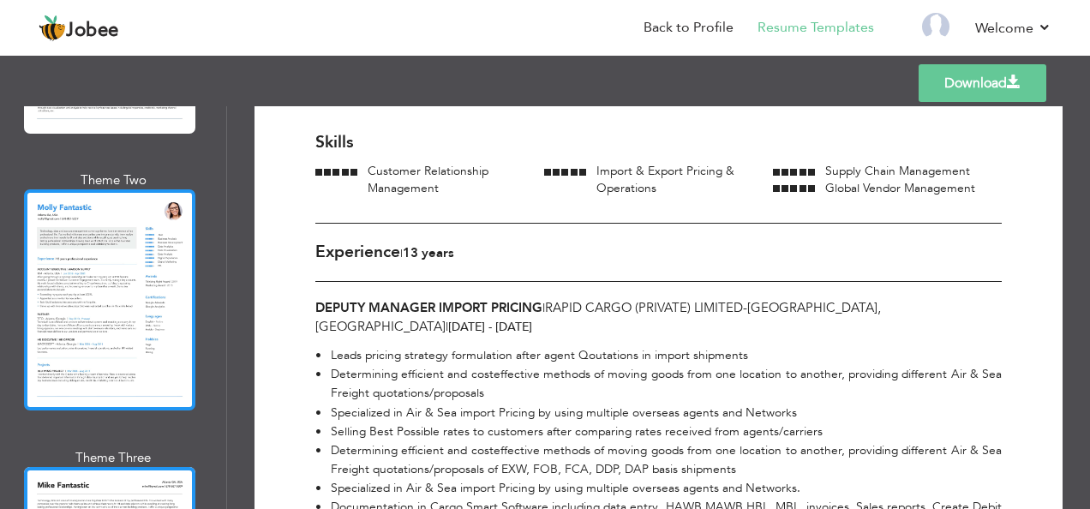
click at [143, 283] on div at bounding box center [109, 299] width 171 height 221
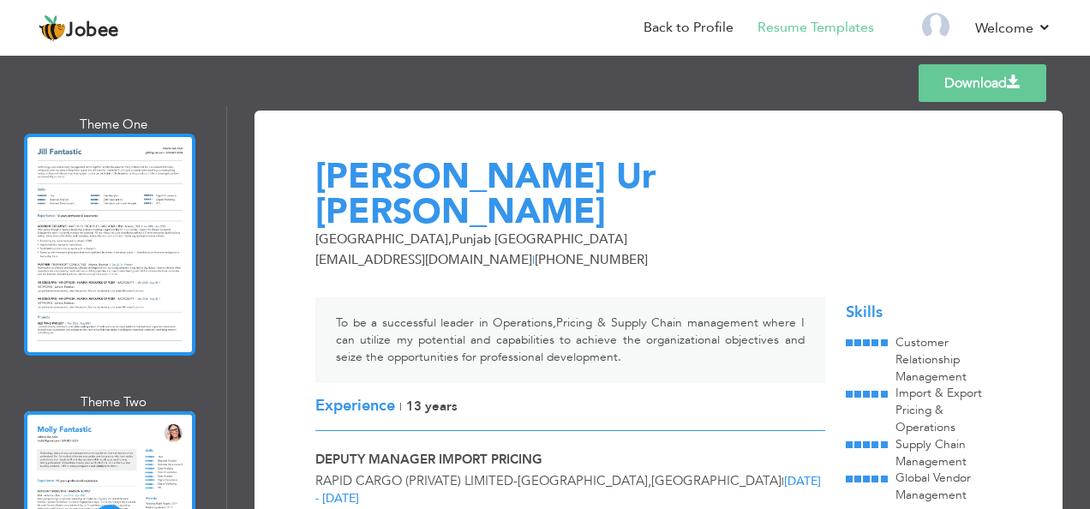
scroll to position [1828, 0]
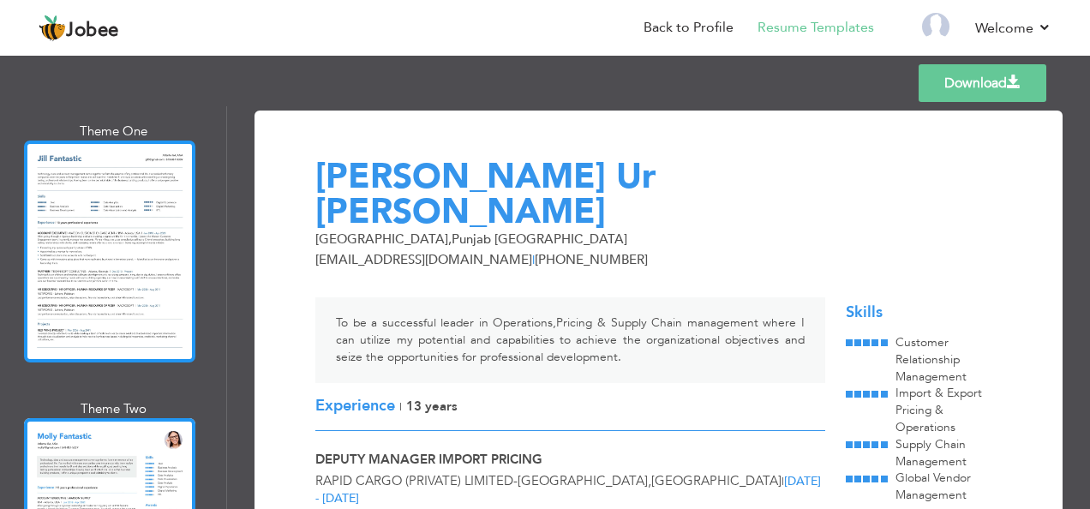
click at [124, 225] on div at bounding box center [109, 251] width 171 height 221
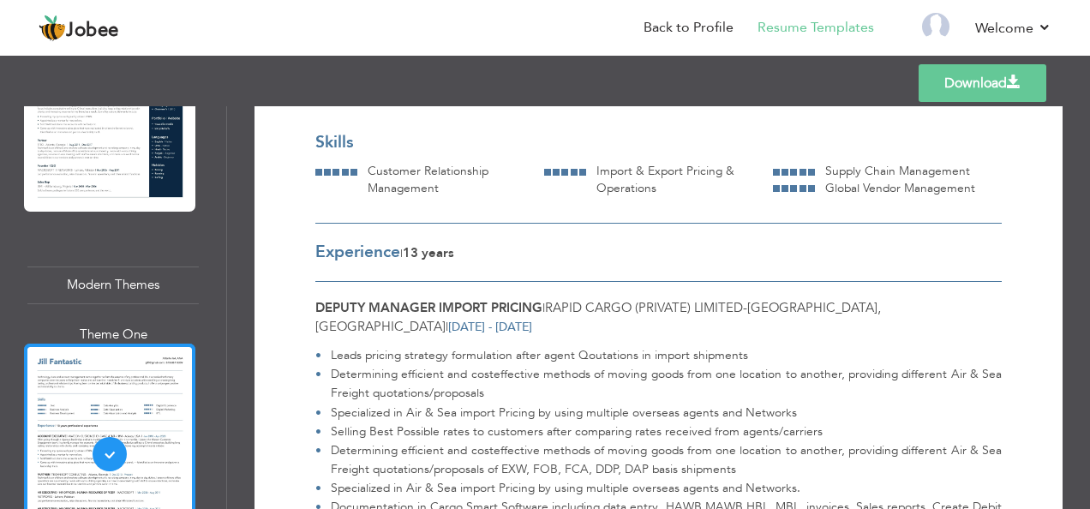
scroll to position [1600, 0]
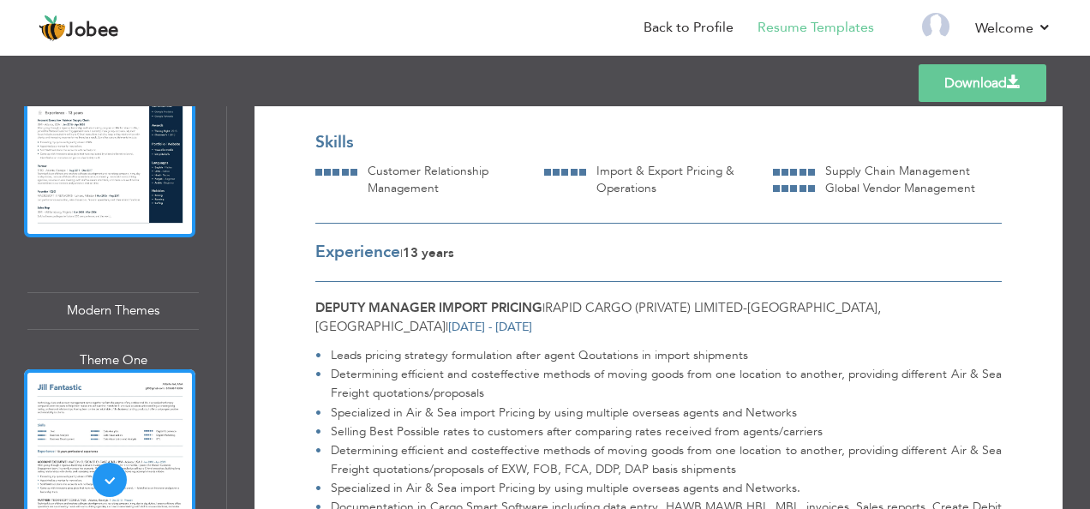
click at [165, 173] on div at bounding box center [109, 126] width 171 height 221
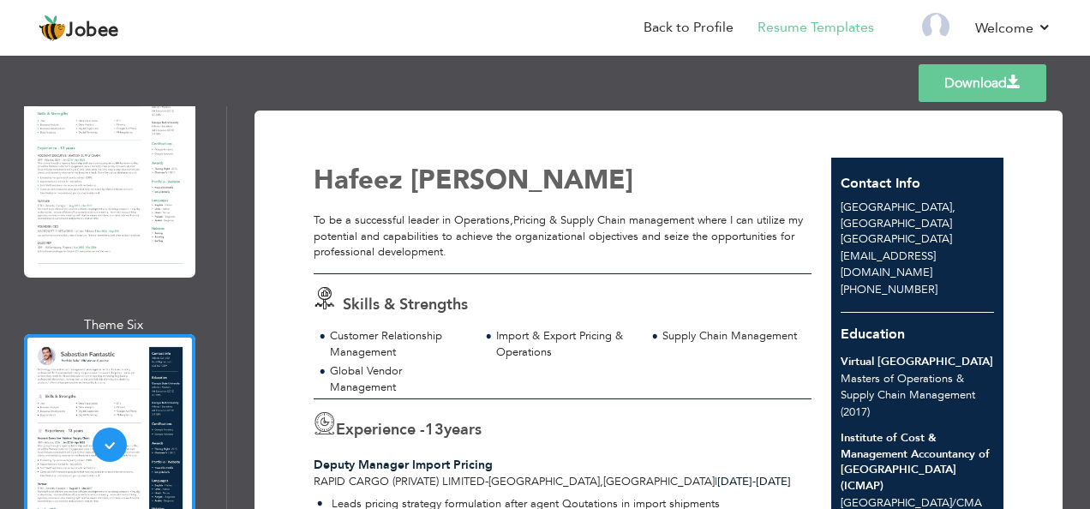
scroll to position [1257, 0]
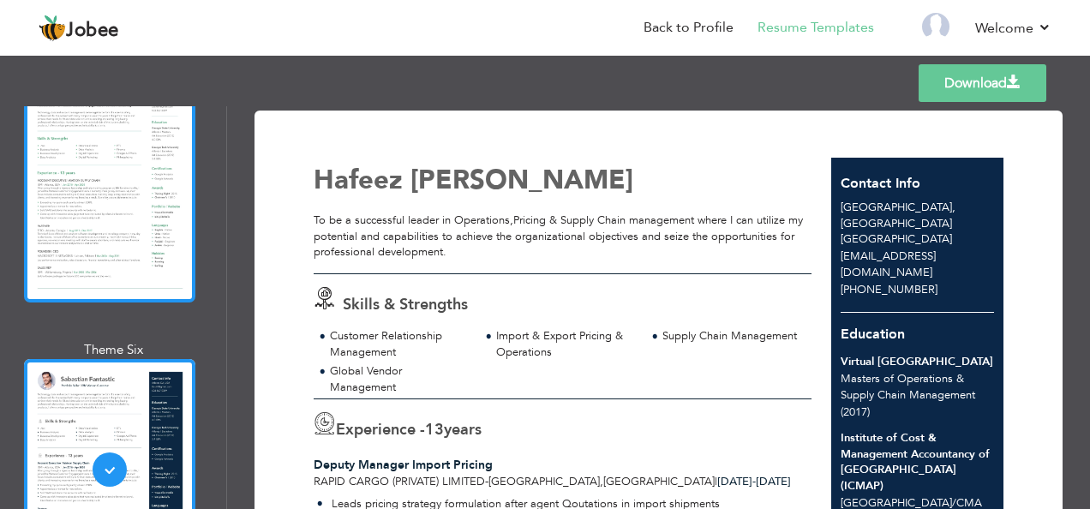
click at [123, 197] on div at bounding box center [109, 191] width 171 height 221
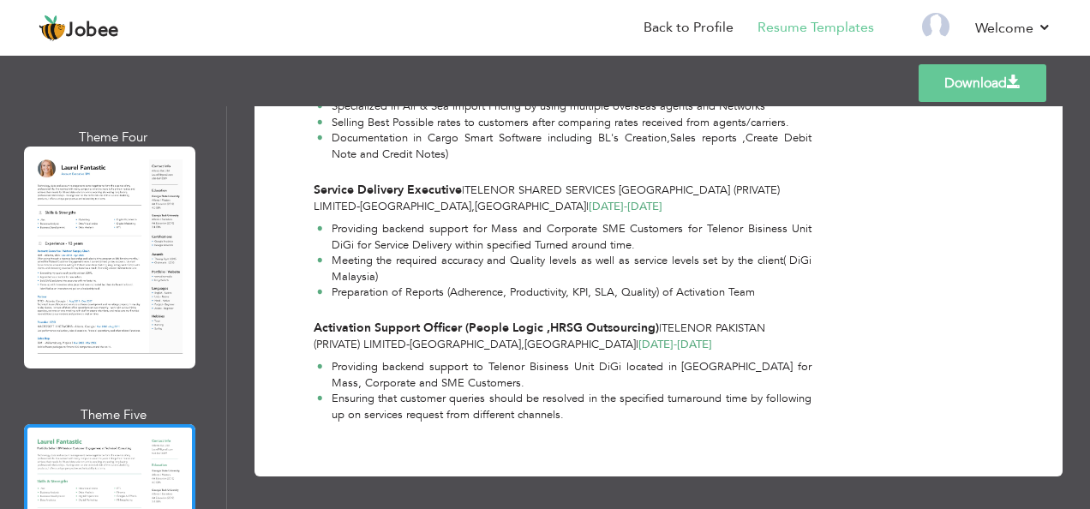
scroll to position [1068, 0]
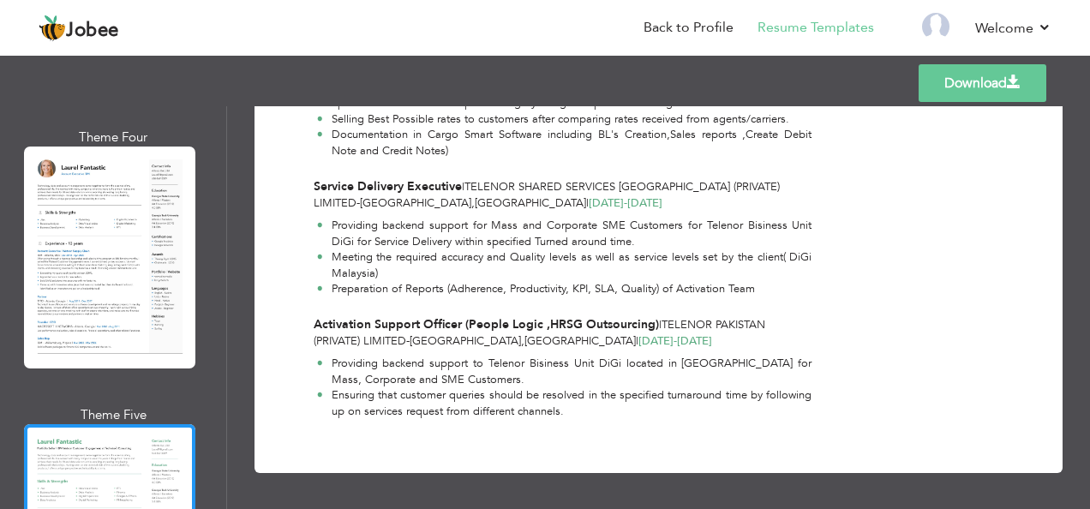
click at [1002, 87] on link "Download" at bounding box center [983, 83] width 128 height 38
